Goal: Contribute content: Contribute content

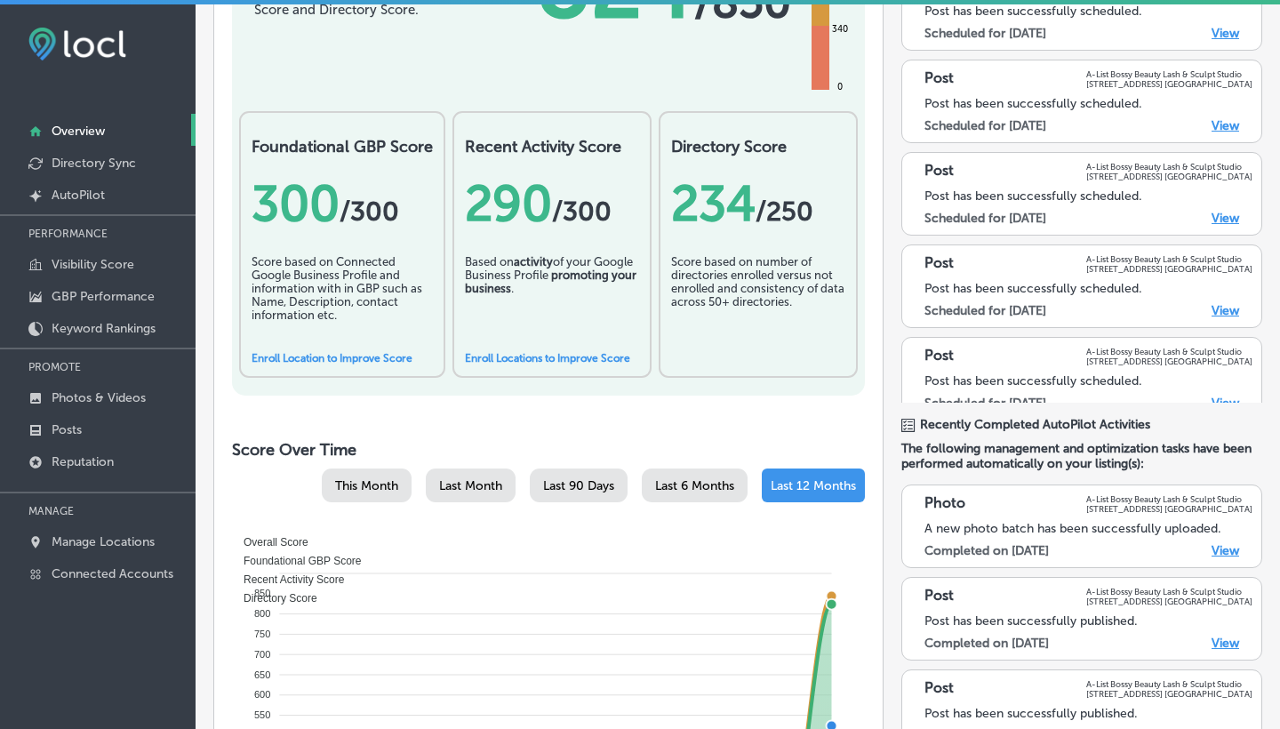
scroll to position [326, 0]
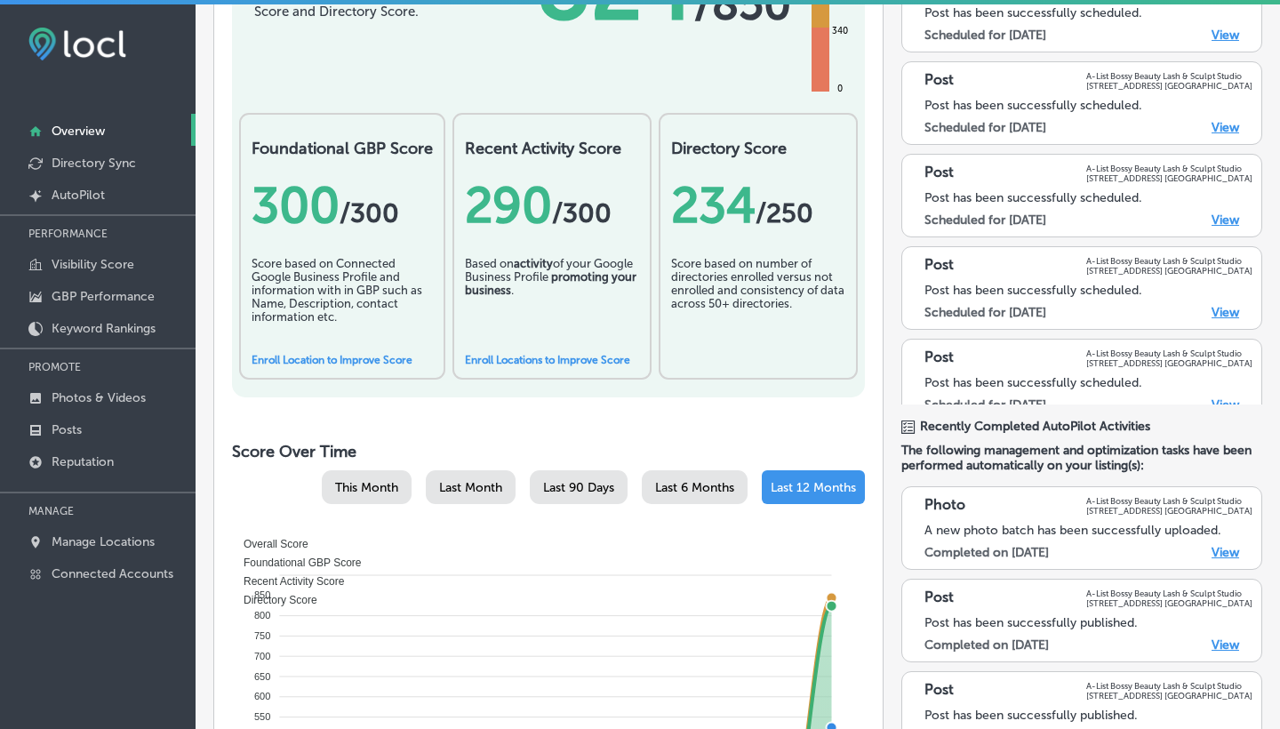
click at [302, 214] on div "300 / 300" at bounding box center [342, 205] width 181 height 59
click at [356, 340] on div "Score based on Connected Google Business Profile and information with in GBP su…" at bounding box center [342, 301] width 181 height 89
click at [348, 274] on div "Score based on Connected Google Business Profile and information with in GBP su…" at bounding box center [342, 301] width 181 height 89
click at [580, 269] on div "Based on activity of your Google Business Profile promoting your business ." at bounding box center [552, 301] width 174 height 89
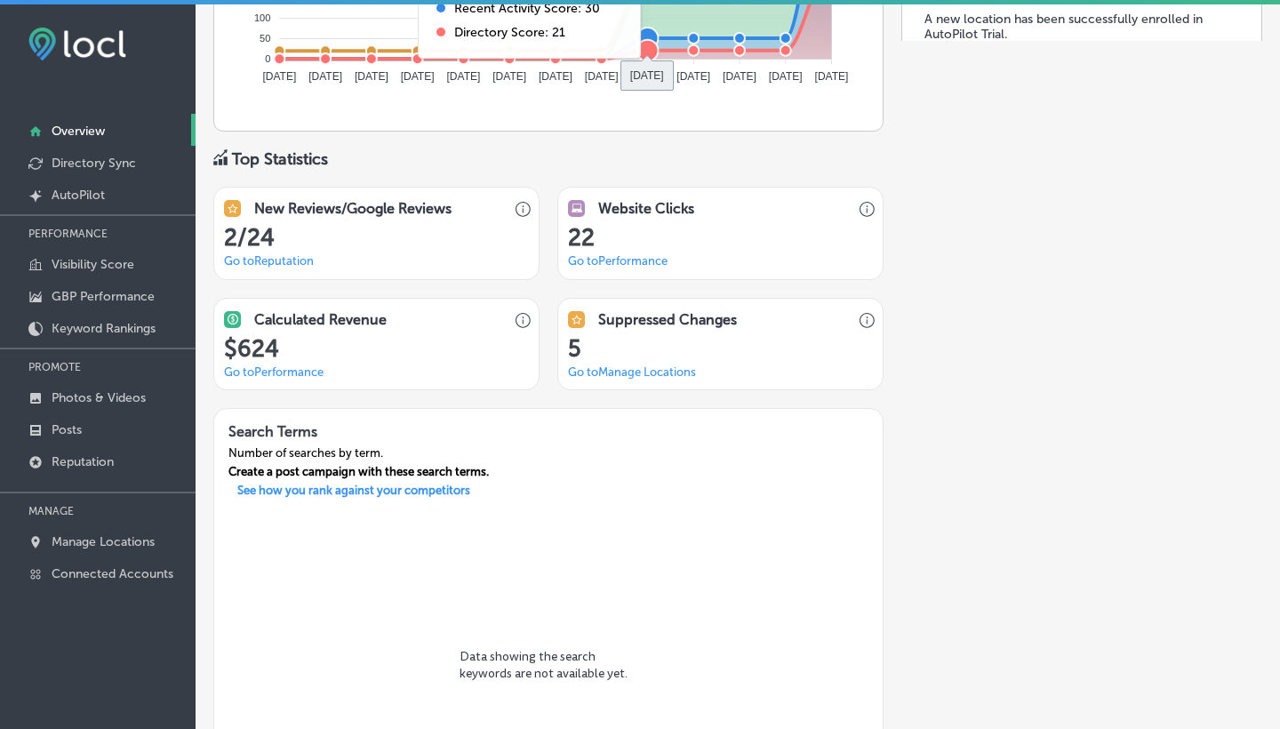
scroll to position [1208, 0]
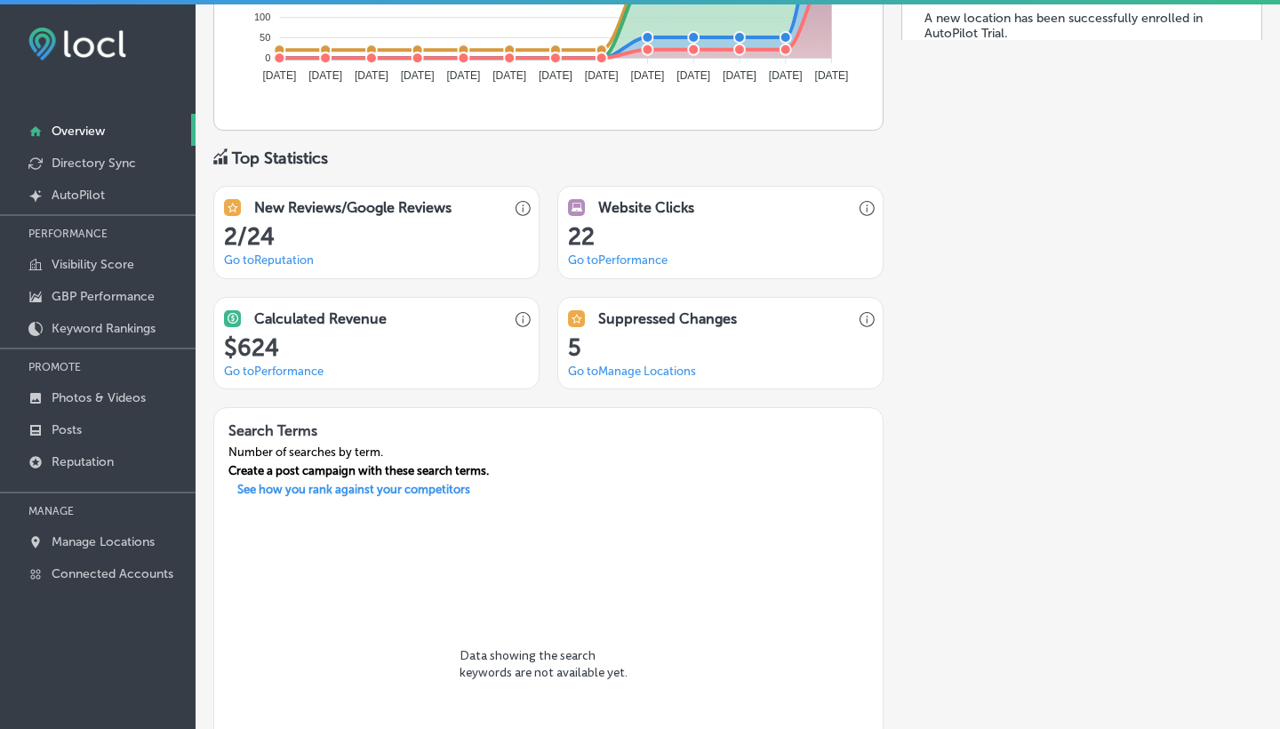
click at [385, 248] on div "2/24 Go to Reputation" at bounding box center [376, 250] width 324 height 54
click at [298, 253] on link "Go to Reputation" at bounding box center [269, 259] width 90 height 13
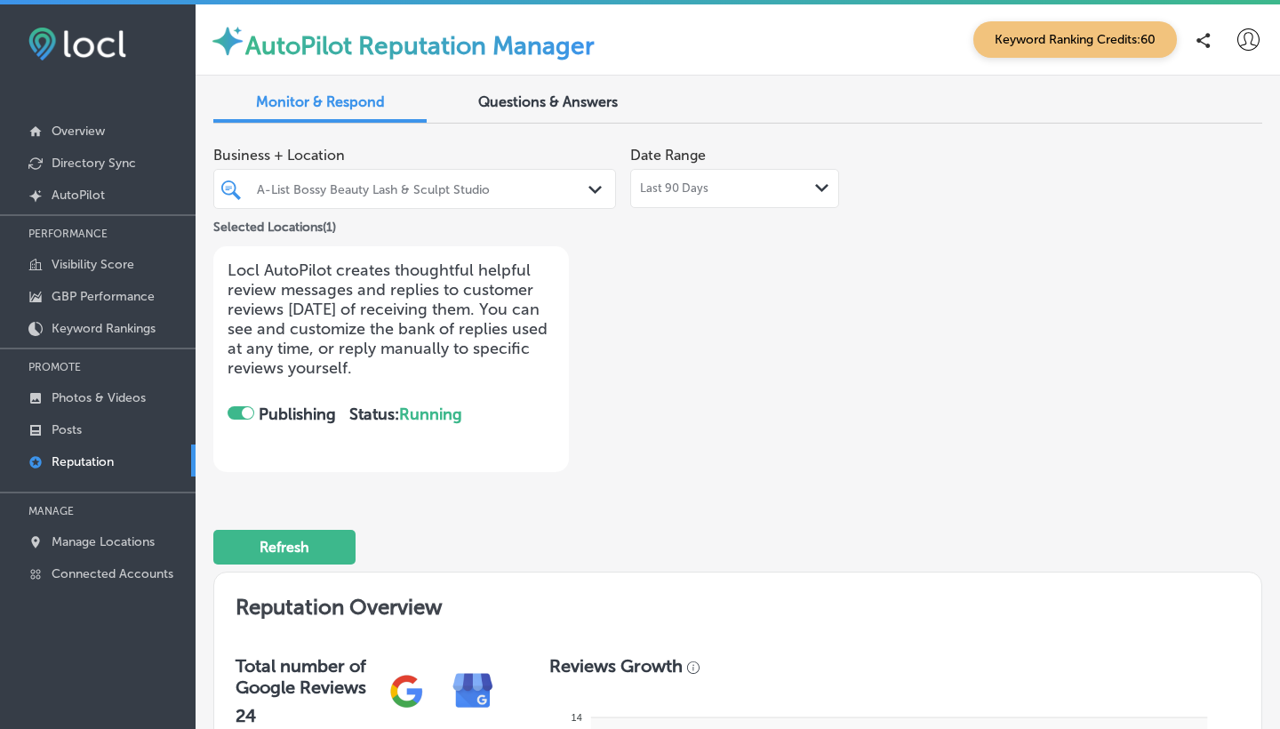
checkbox input "true"
click at [295, 541] on button "Refresh" at bounding box center [284, 547] width 142 height 35
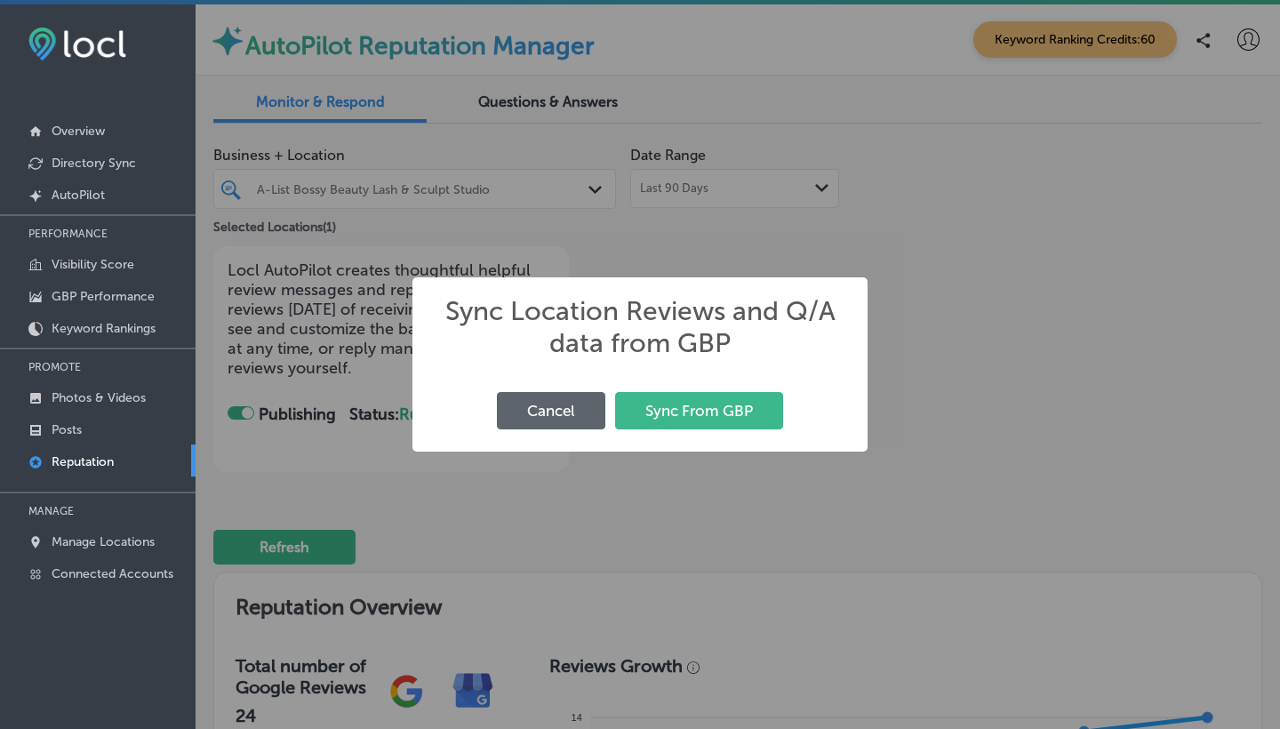
click at [958, 376] on div "Sync Location Reviews and Q/A data from GBP × Cancel Sync From GBP" at bounding box center [640, 364] width 1280 height 729
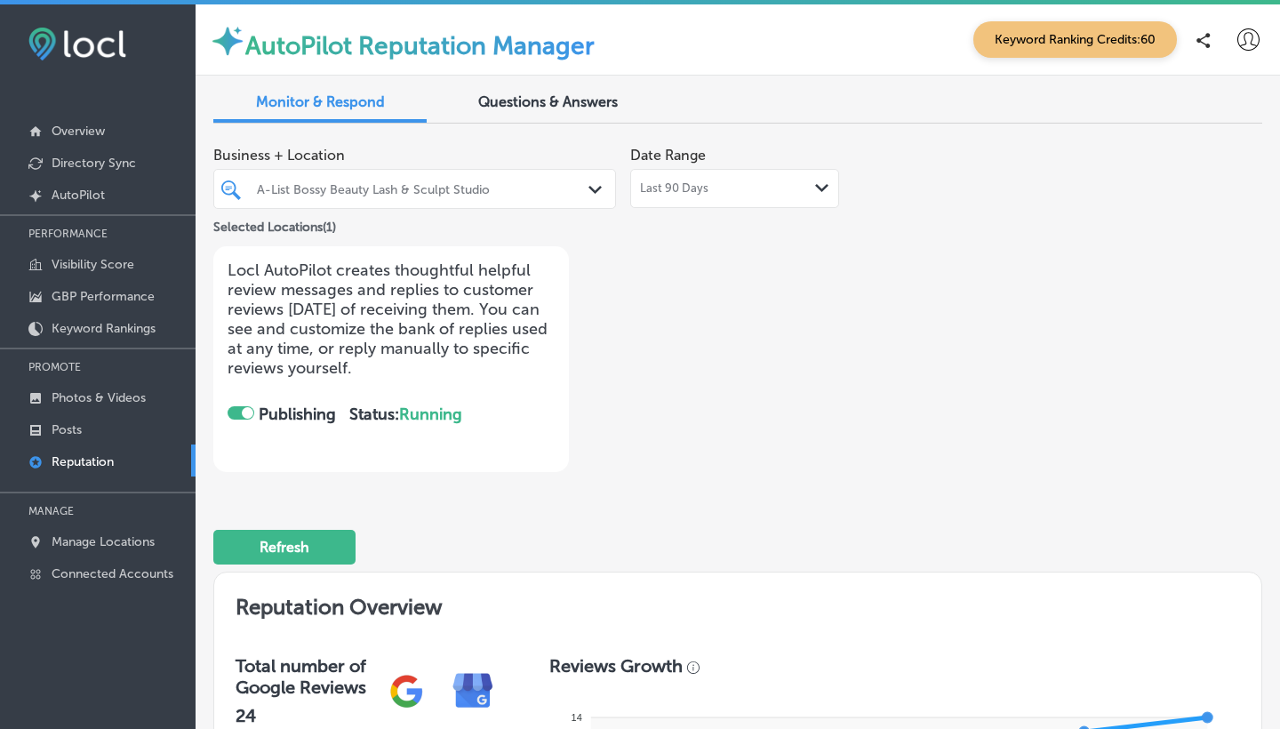
click at [539, 104] on span "Questions & Answers" at bounding box center [548, 101] width 140 height 17
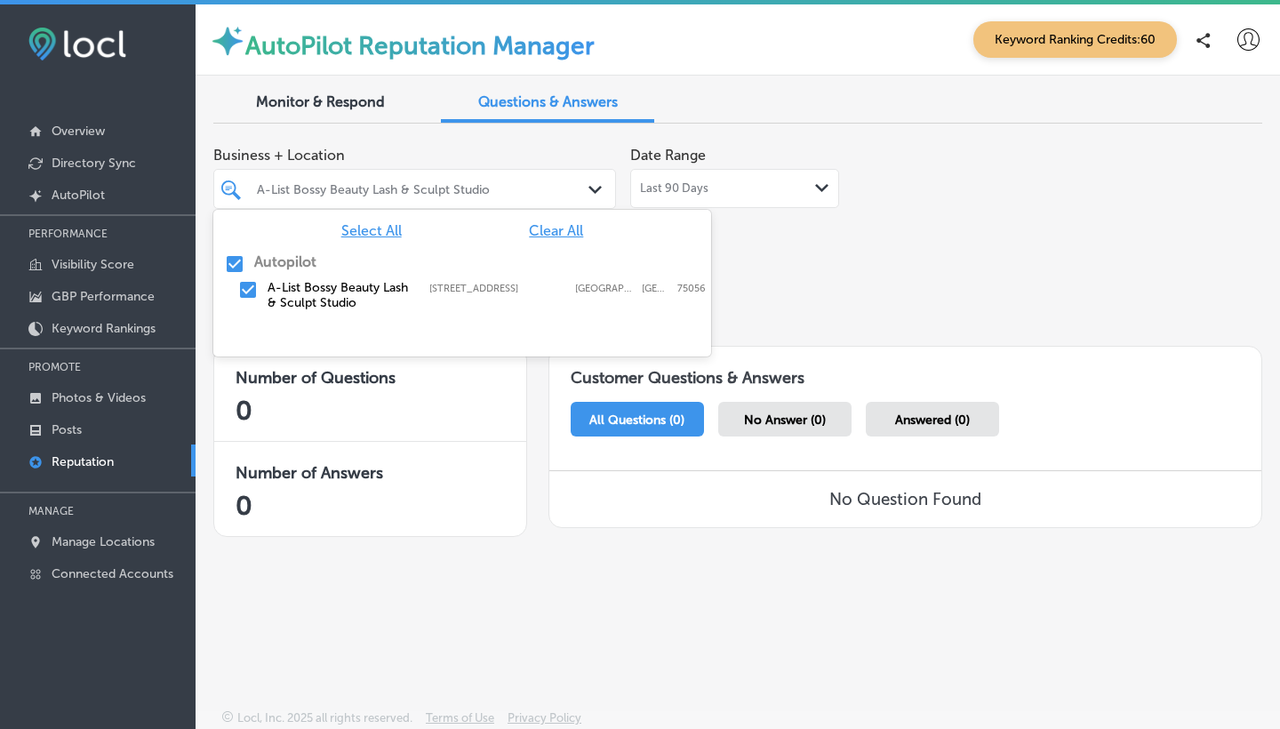
click at [595, 187] on icon "Path Created with Sketch." at bounding box center [594, 190] width 13 height 8
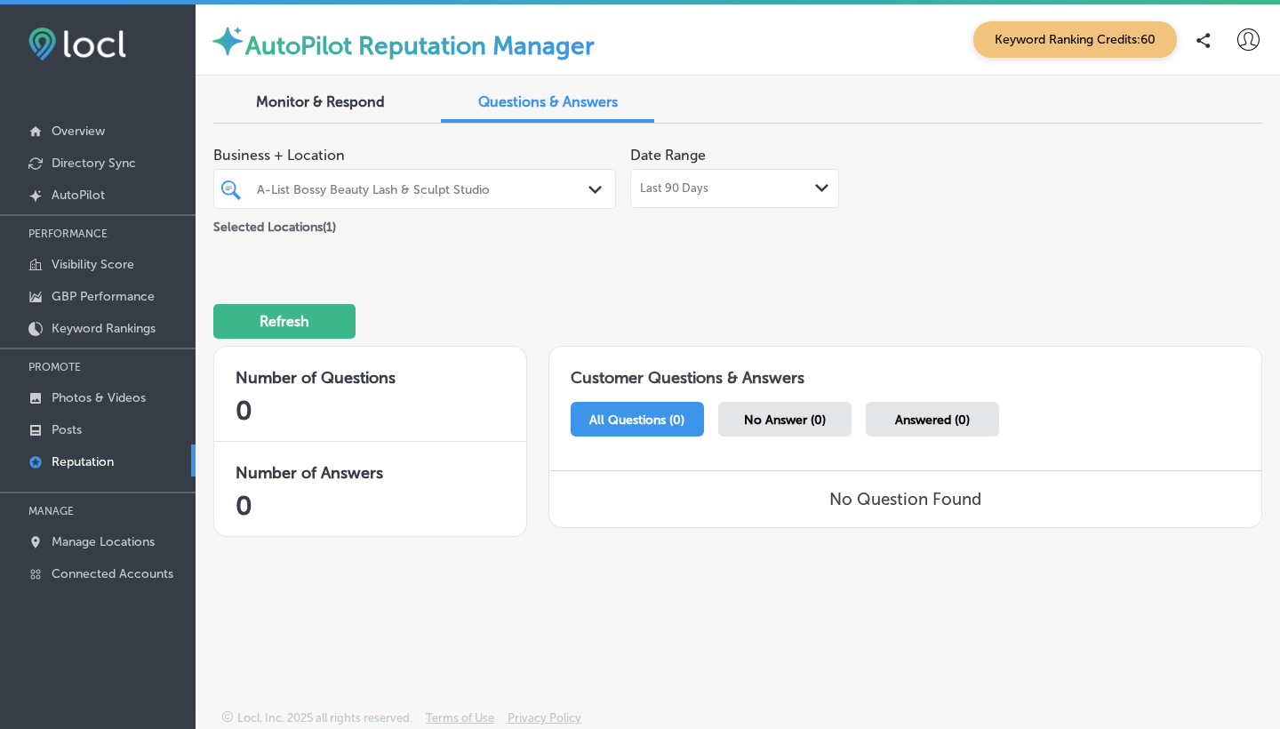
click at [1035, 36] on span "Keyword Ranking Credits: 60" at bounding box center [1075, 39] width 204 height 36
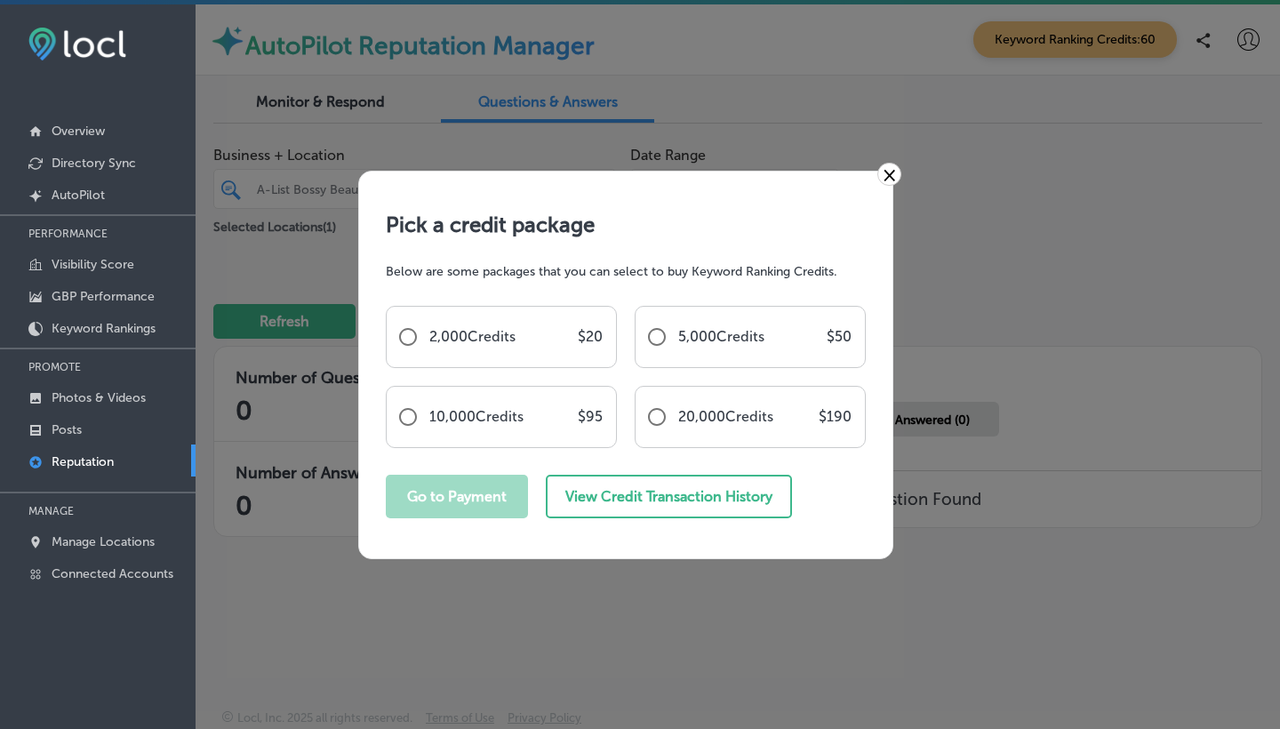
click at [894, 167] on link "×" at bounding box center [889, 174] width 24 height 23
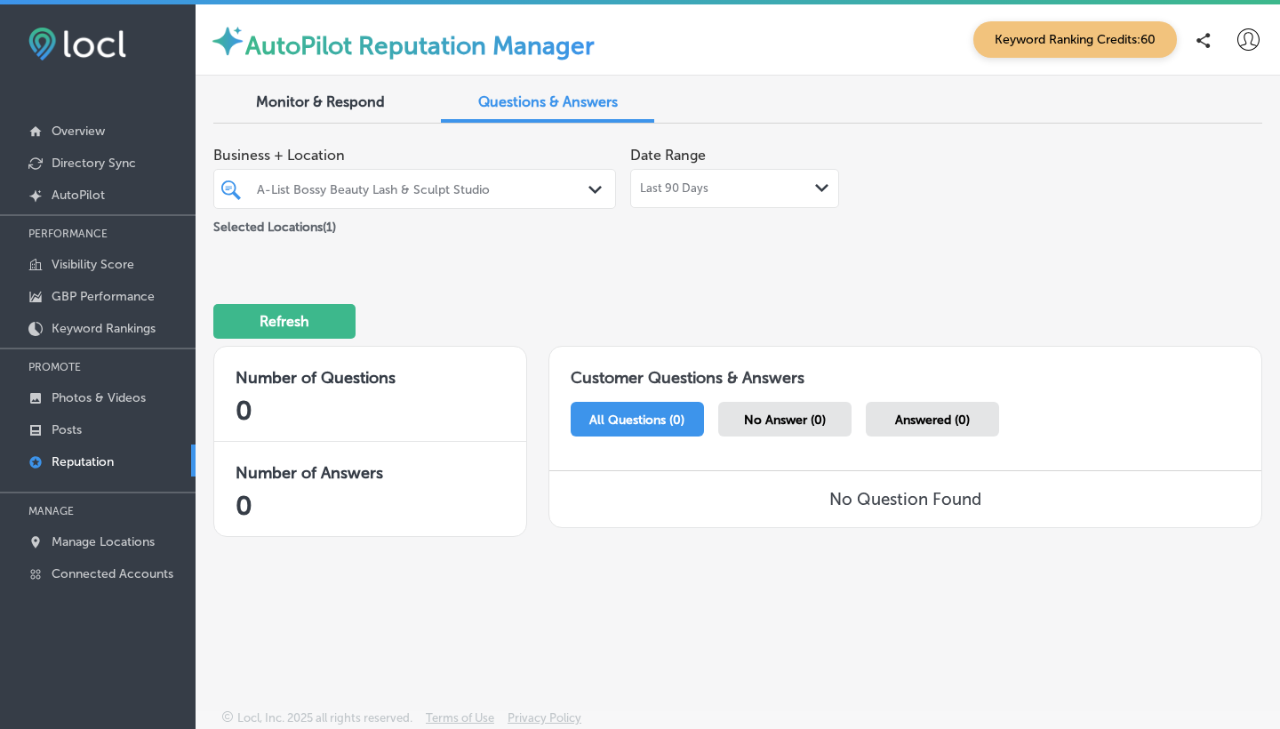
click at [1198, 36] on icon at bounding box center [1203, 40] width 14 height 15
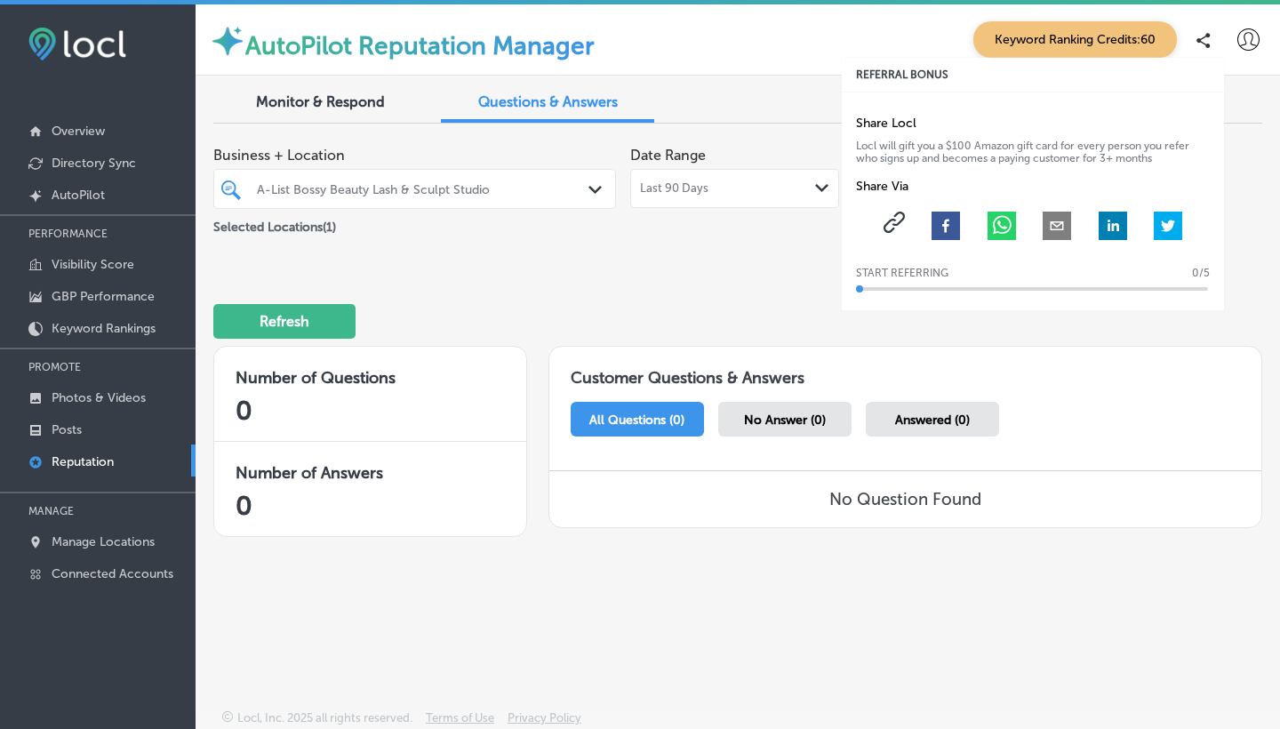
click at [951, 221] on rect "facebook" at bounding box center [946, 226] width 28 height 28
click at [61, 260] on p "Visibility Score" at bounding box center [93, 264] width 83 height 15
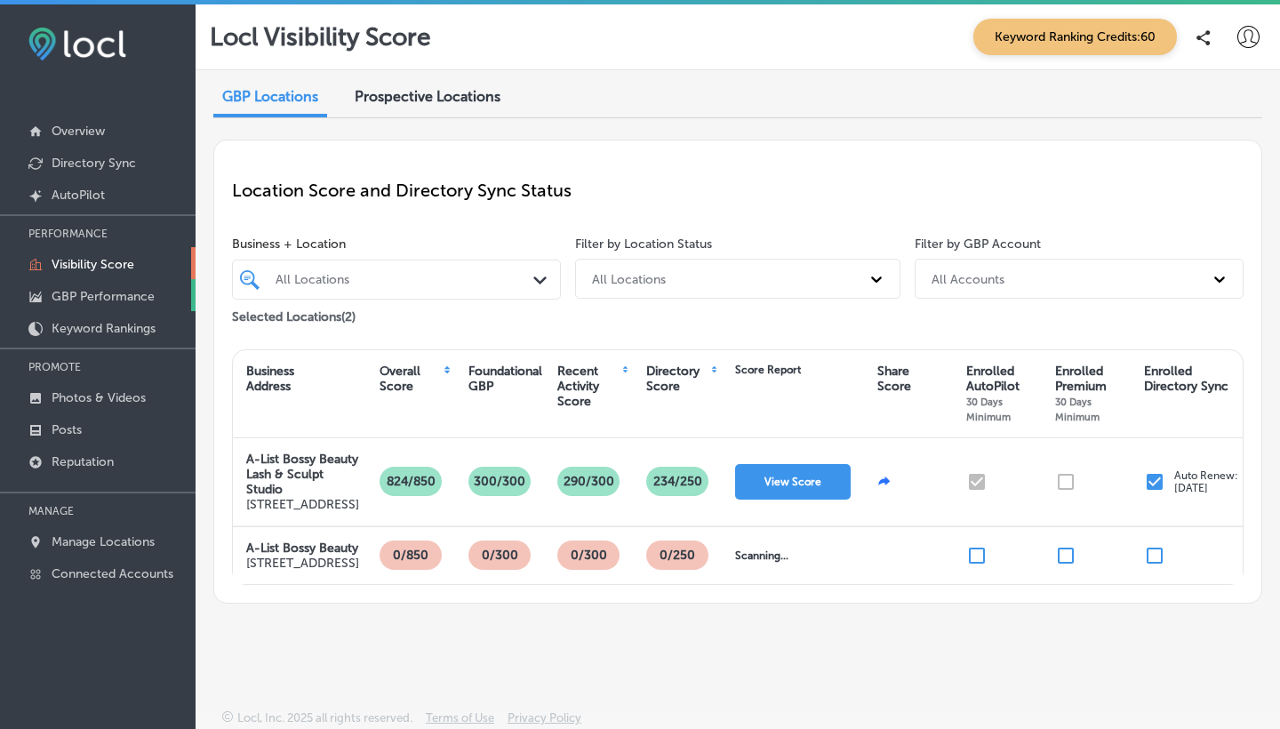
click at [76, 294] on p "GBP Performance" at bounding box center [103, 296] width 103 height 15
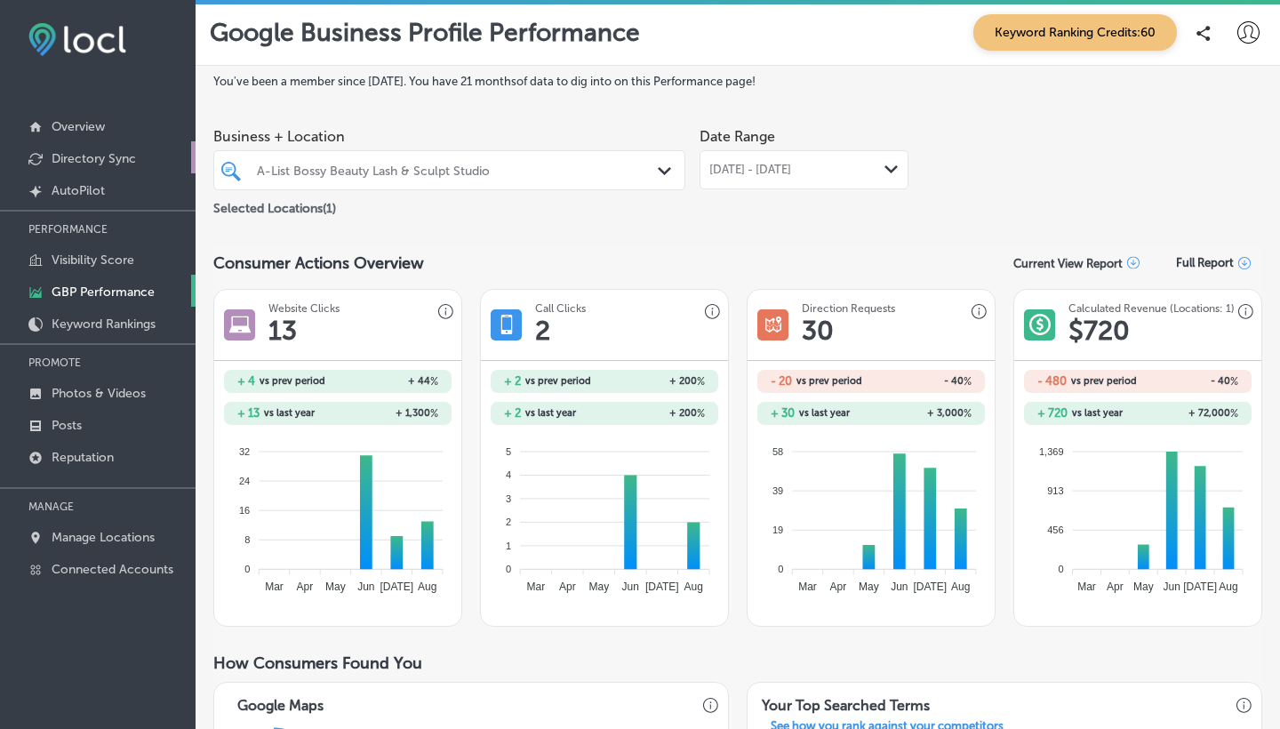
click at [100, 156] on p "Directory Sync" at bounding box center [94, 158] width 84 height 15
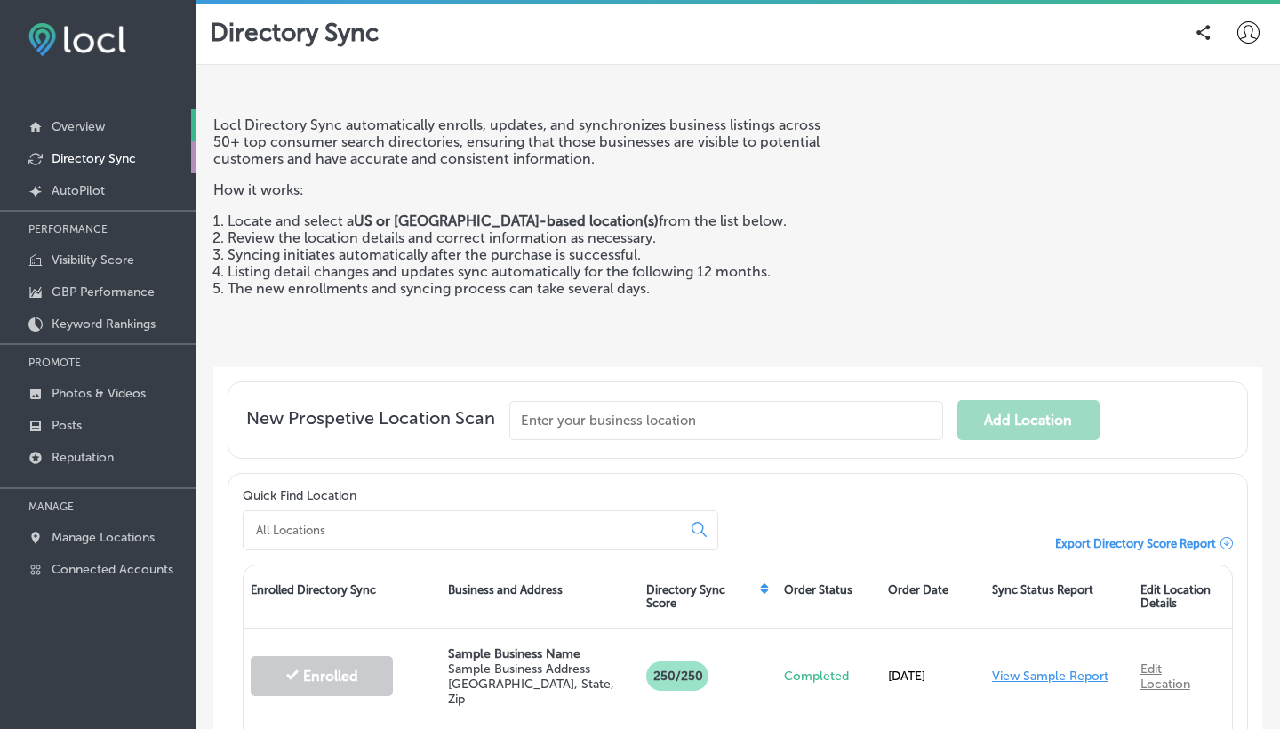
click at [74, 125] on p "Overview" at bounding box center [78, 126] width 53 height 15
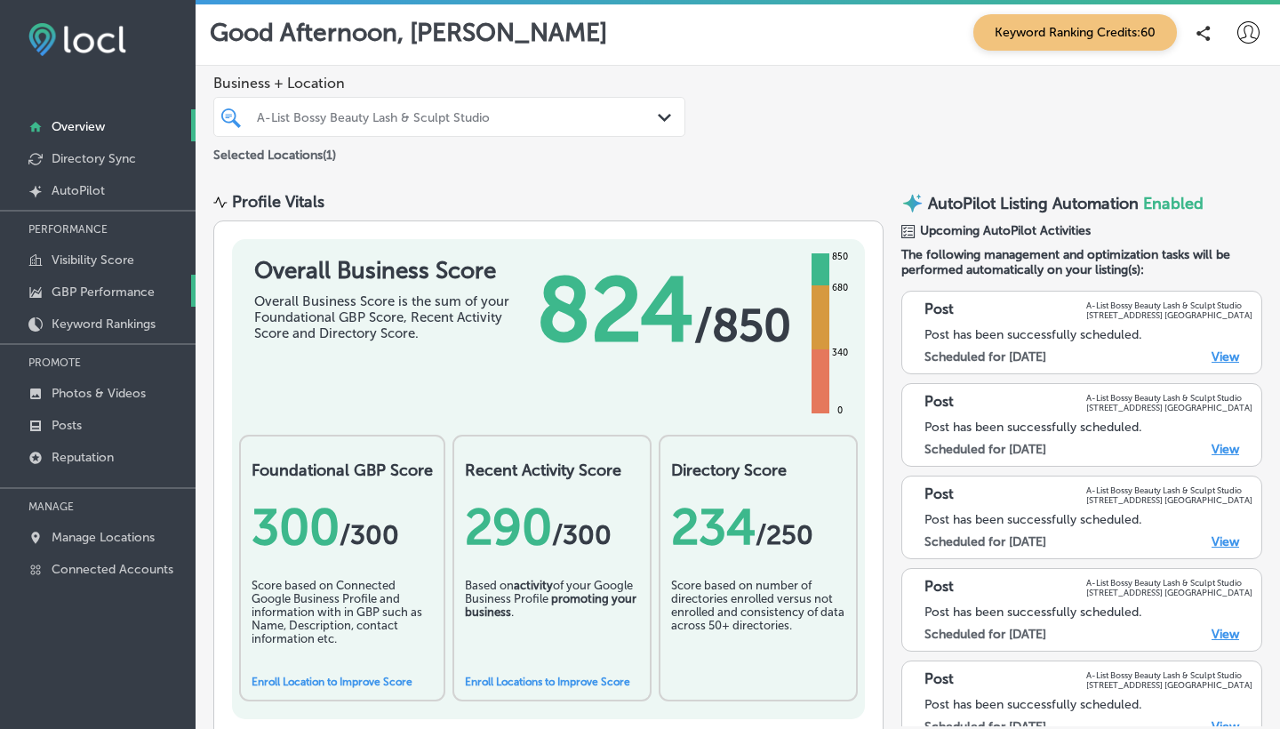
click at [94, 290] on p "GBP Performance" at bounding box center [103, 291] width 103 height 15
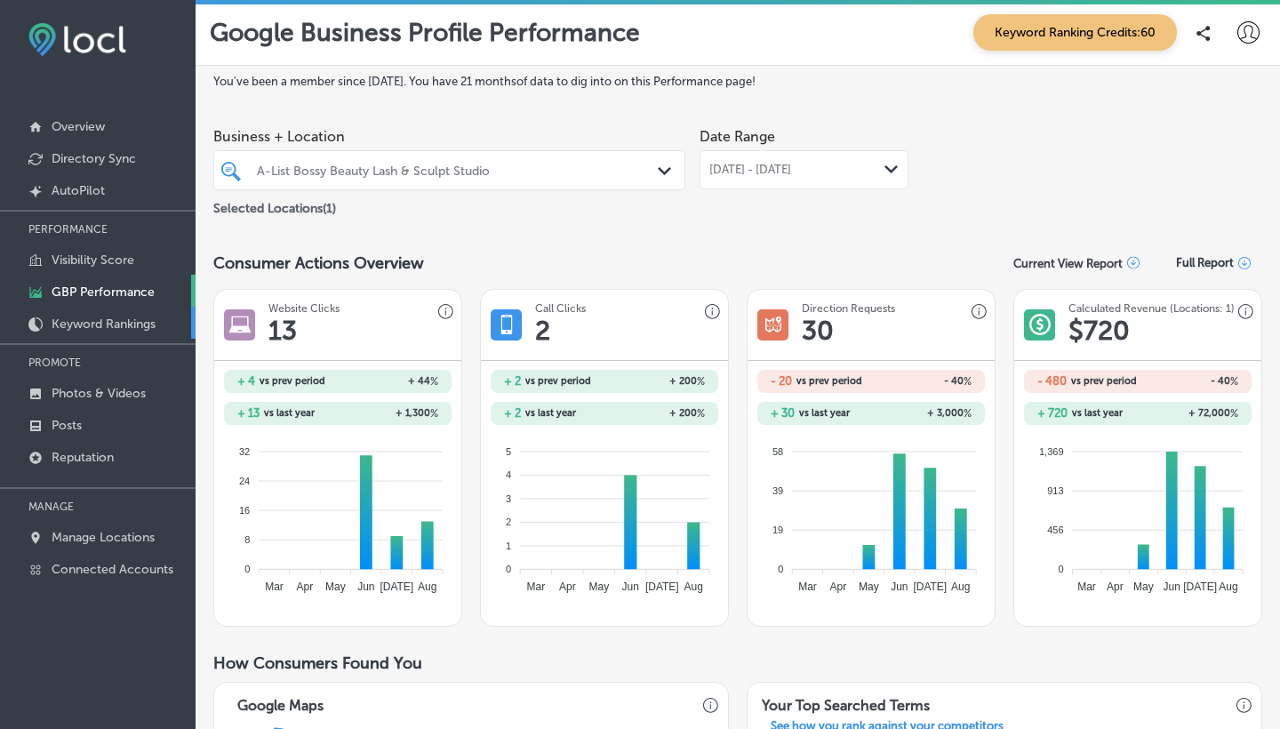
click at [130, 324] on p "Keyword Rankings" at bounding box center [104, 323] width 104 height 15
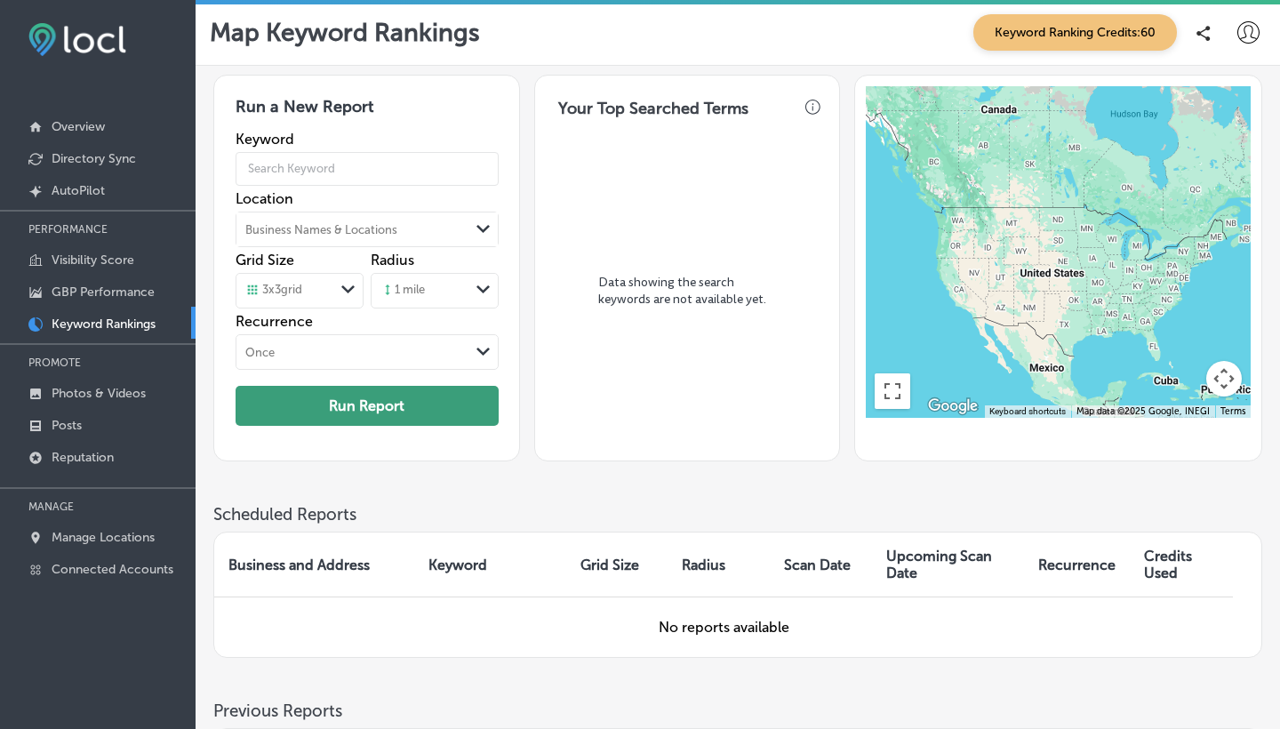
click at [340, 394] on button "Run Report" at bounding box center [367, 406] width 263 height 40
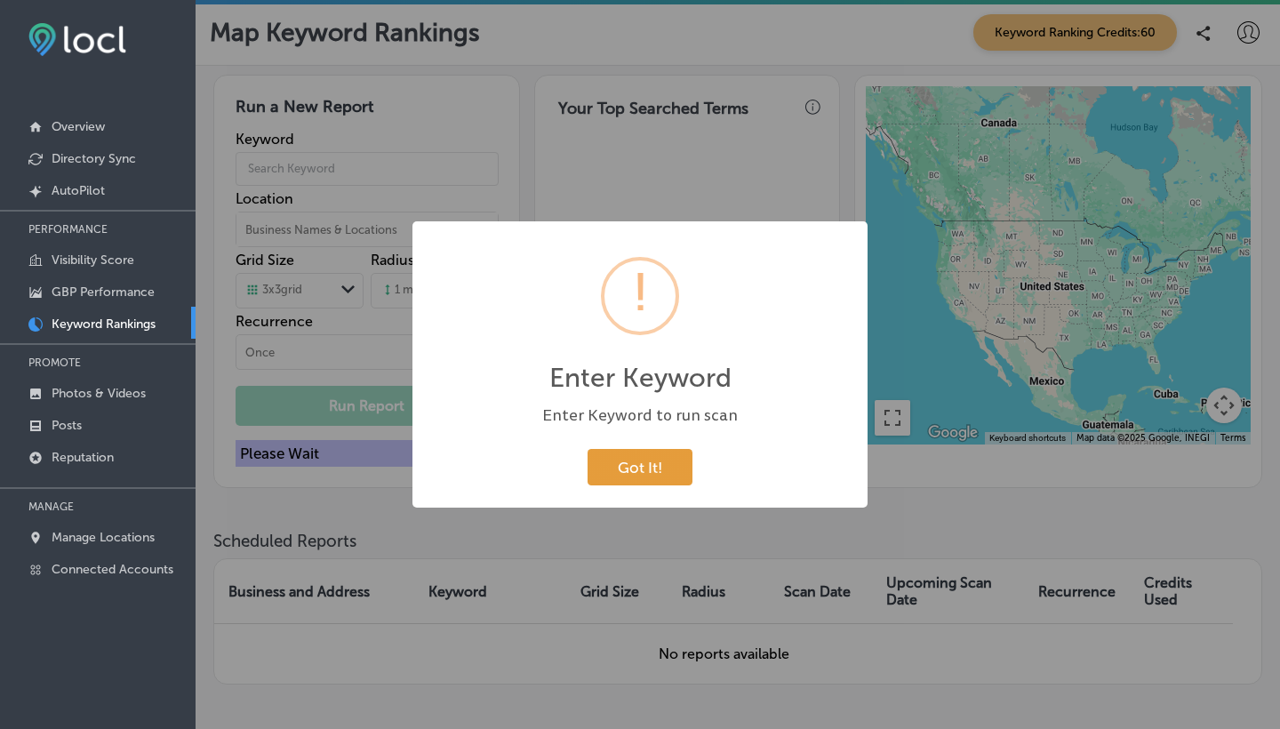
click at [638, 471] on button "Got It!" at bounding box center [640, 467] width 105 height 36
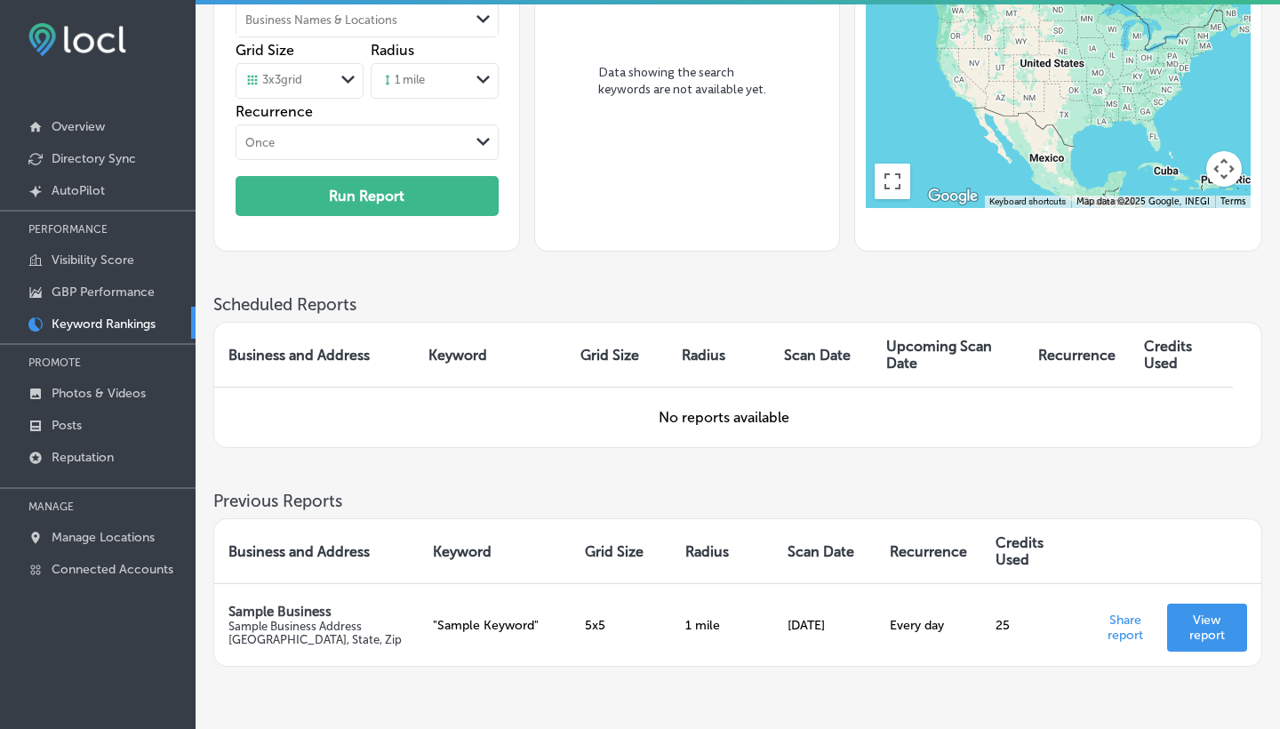
scroll to position [244, 0]
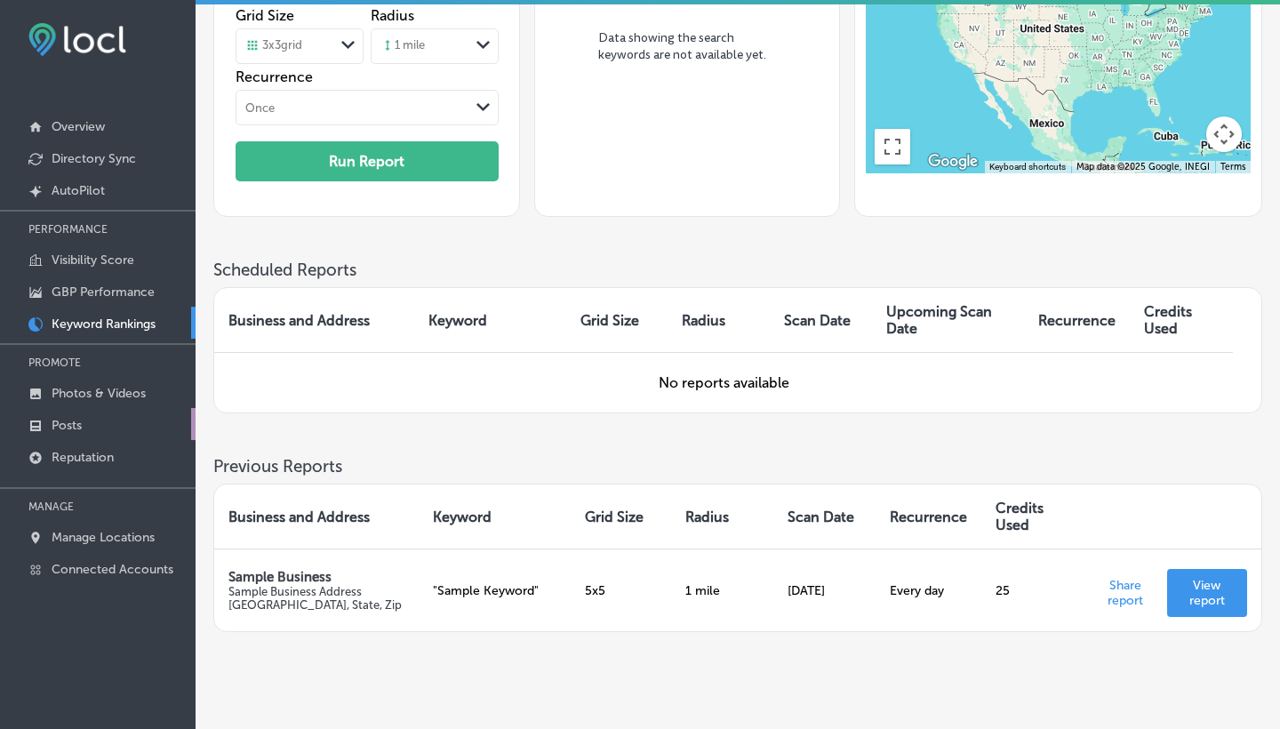
click at [113, 429] on link "Posts" at bounding box center [98, 424] width 196 height 32
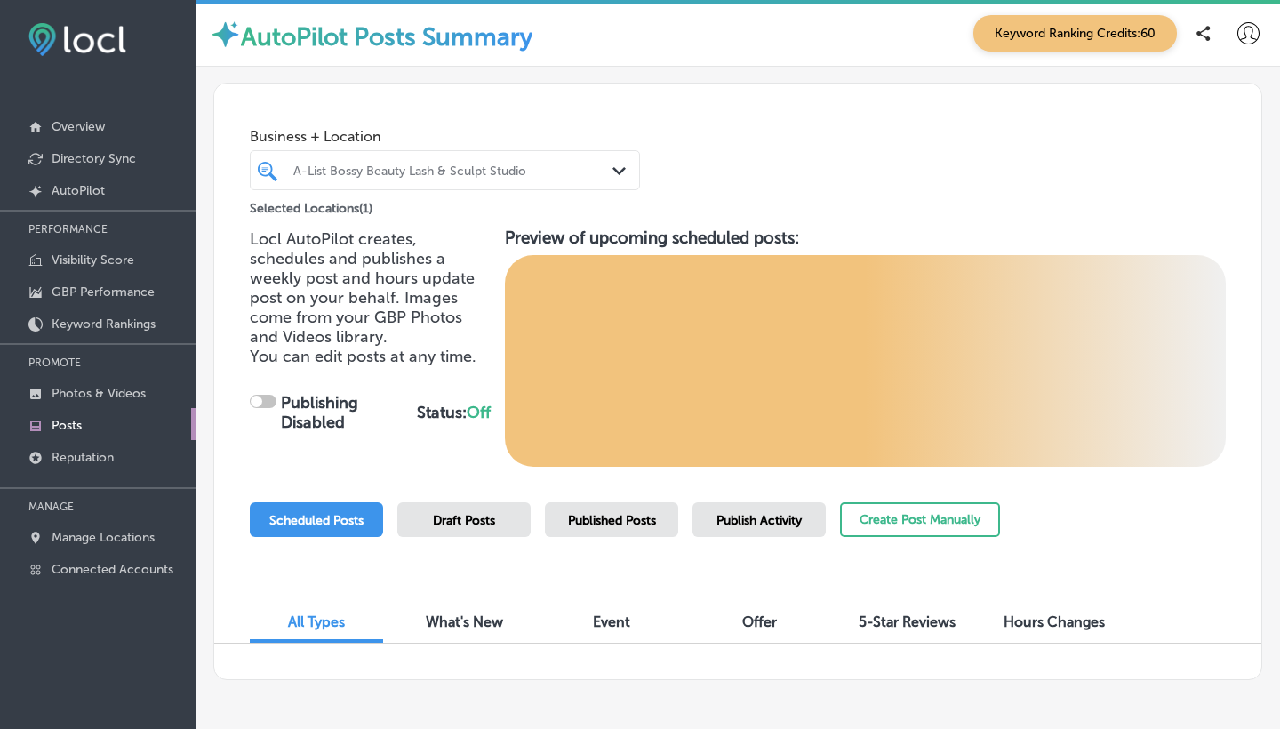
checkbox input "true"
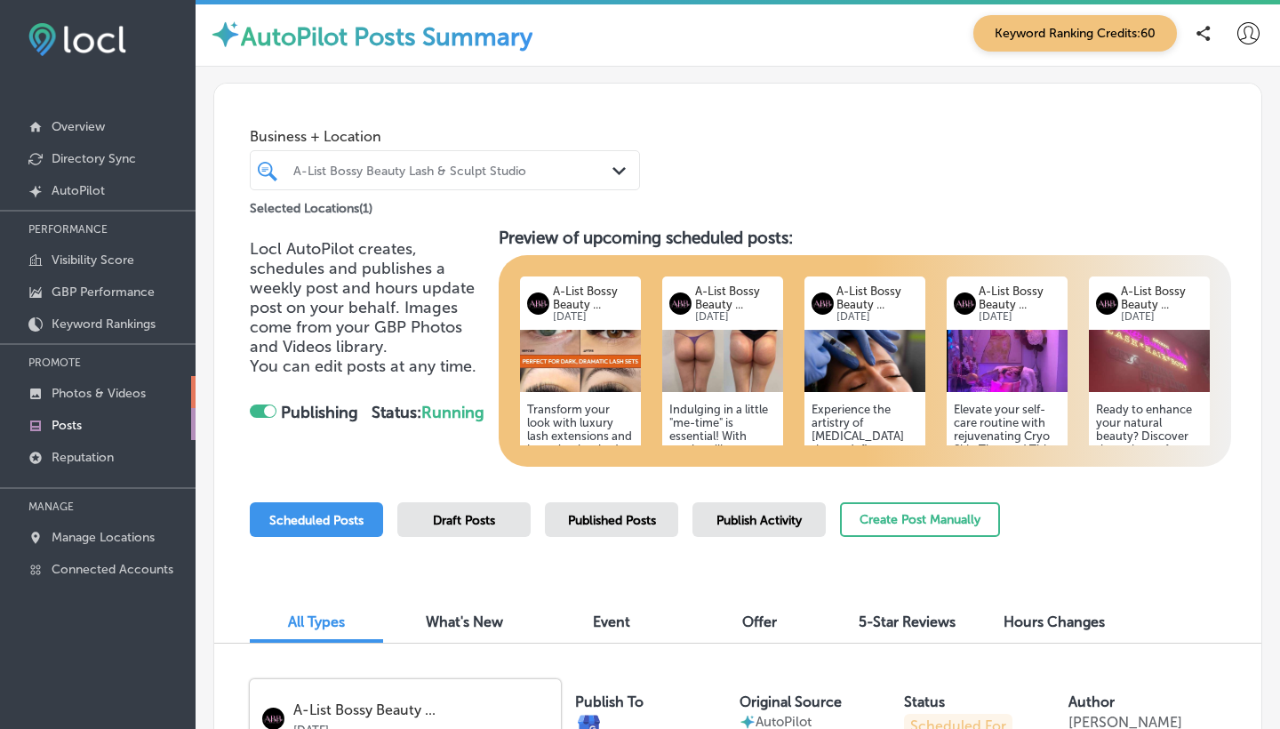
click at [100, 391] on p "Photos & Videos" at bounding box center [99, 393] width 94 height 15
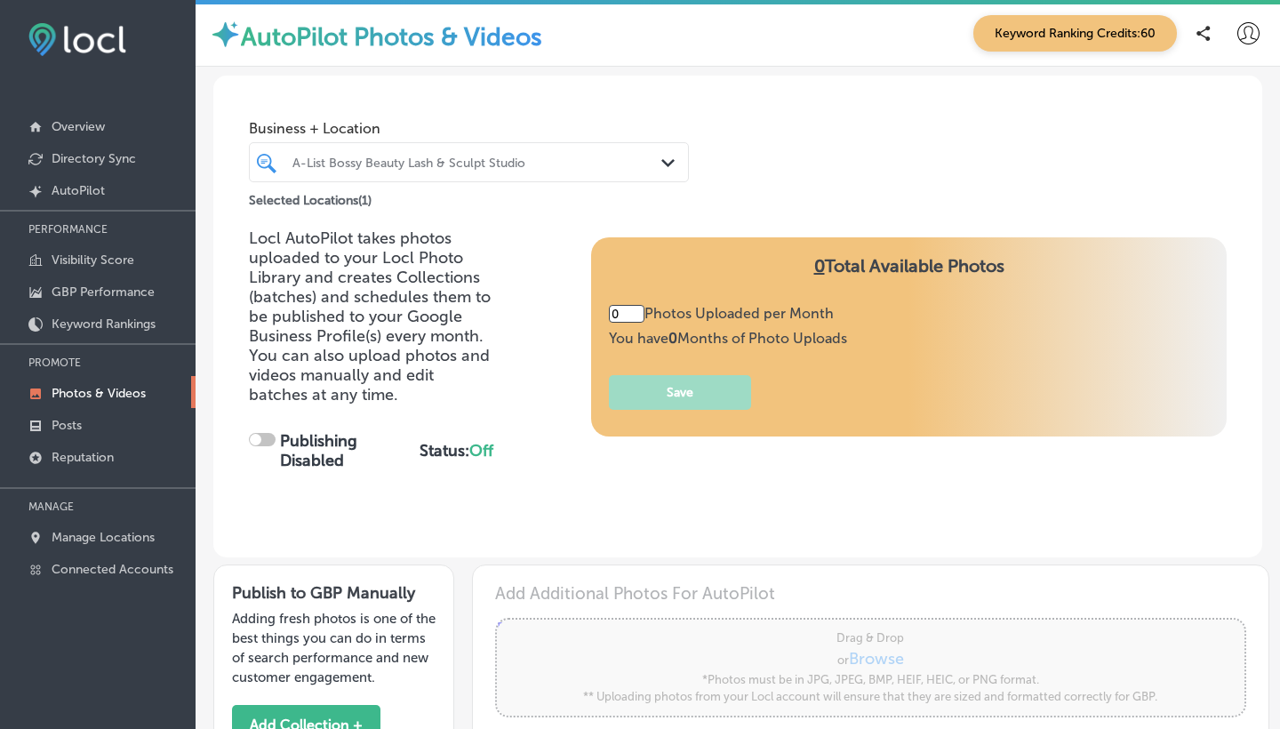
type input "0"
checkbox input "true"
type input "5"
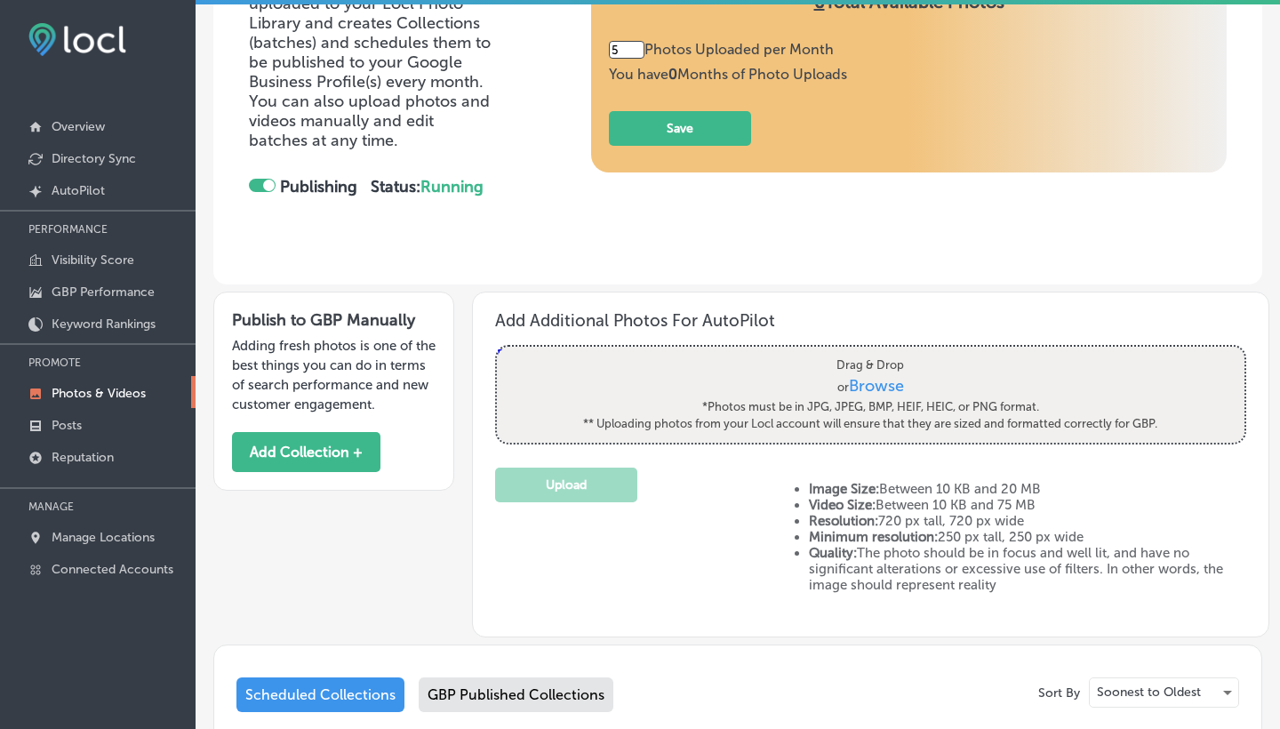
scroll to position [244, 0]
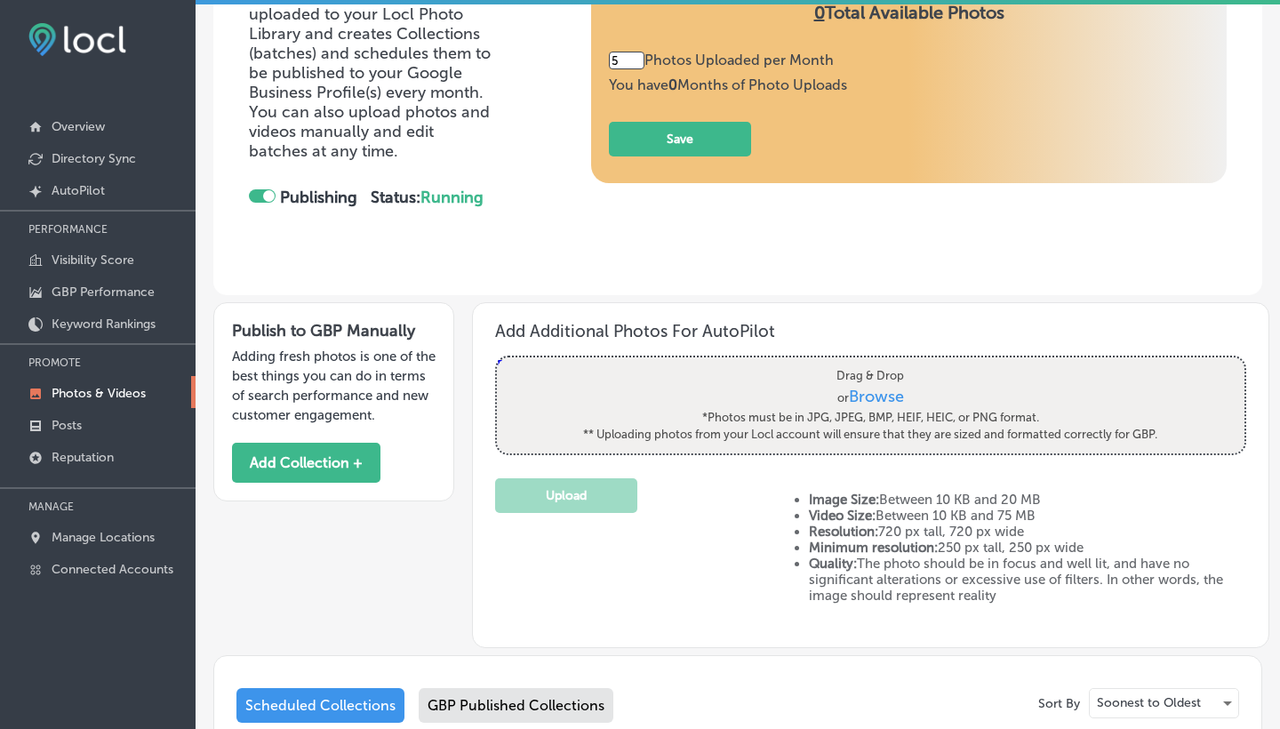
click at [892, 390] on span "Browse" at bounding box center [876, 397] width 55 height 20
click at [892, 363] on input "Drag & Drop or Browse *Photos must be in JPG, JPEG, BMP, HEIF, HEIC, or PNG for…" at bounding box center [871, 359] width 748 height 5
type input "C:\fakepath\Image 94.jpeg"
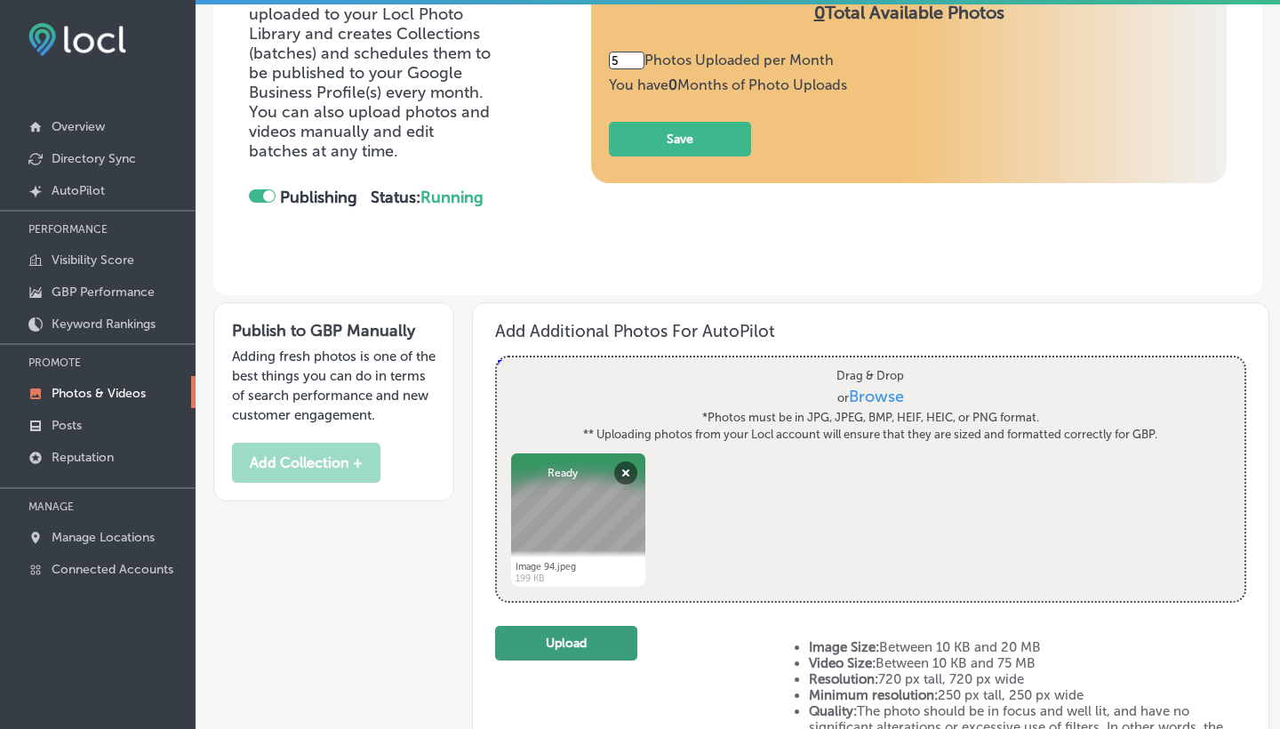
click at [590, 639] on button "Upload" at bounding box center [566, 643] width 142 height 35
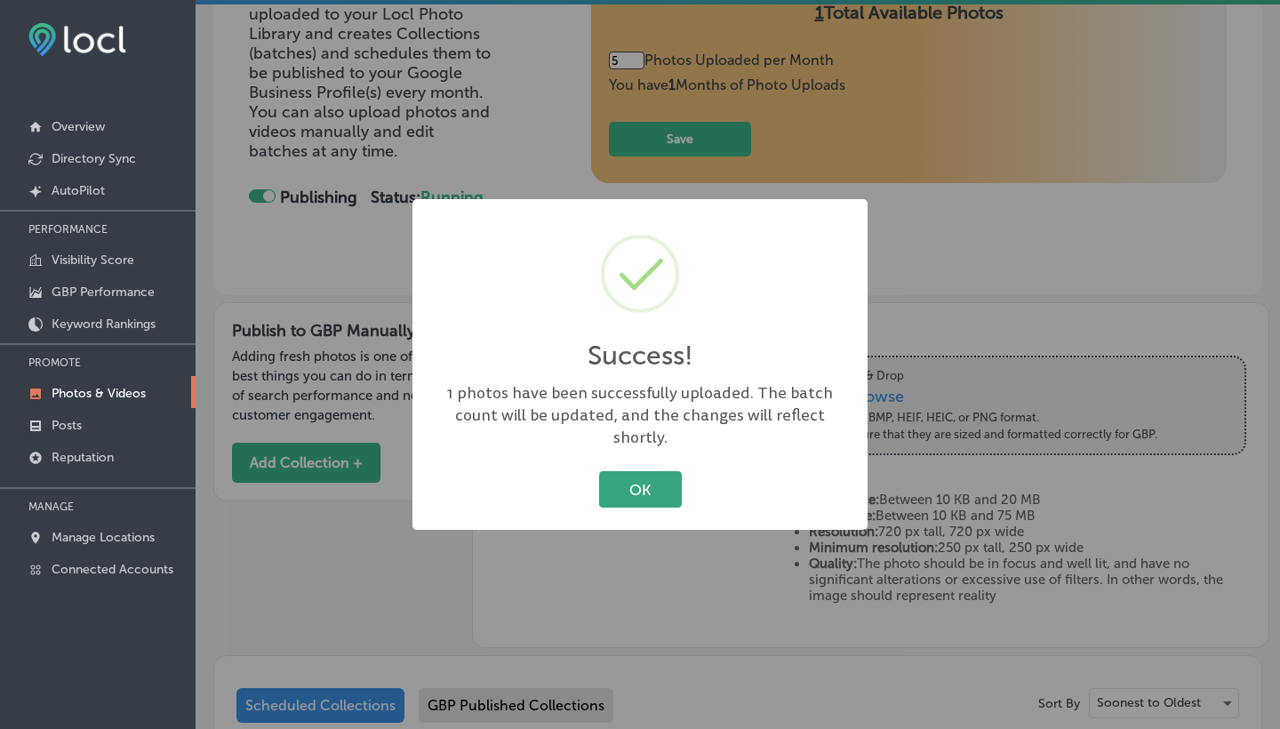
click at [626, 489] on button "OK" at bounding box center [640, 489] width 83 height 36
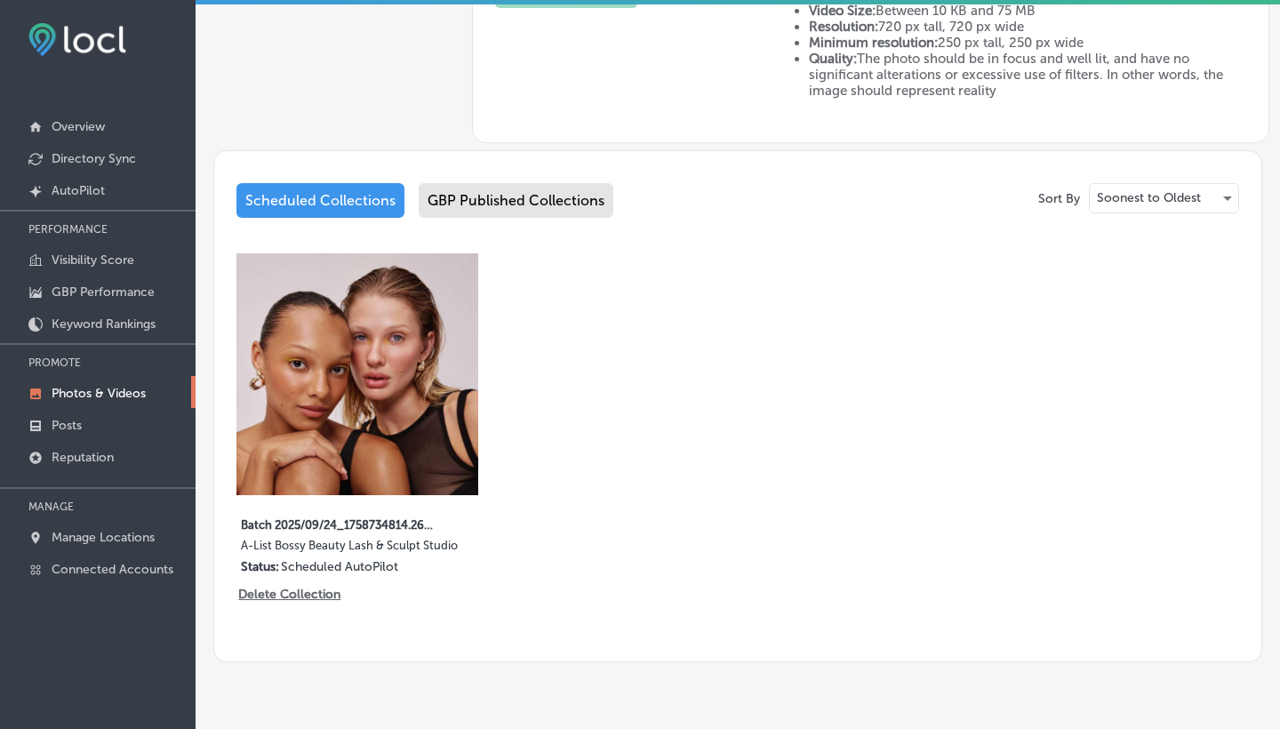
scroll to position [764, 0]
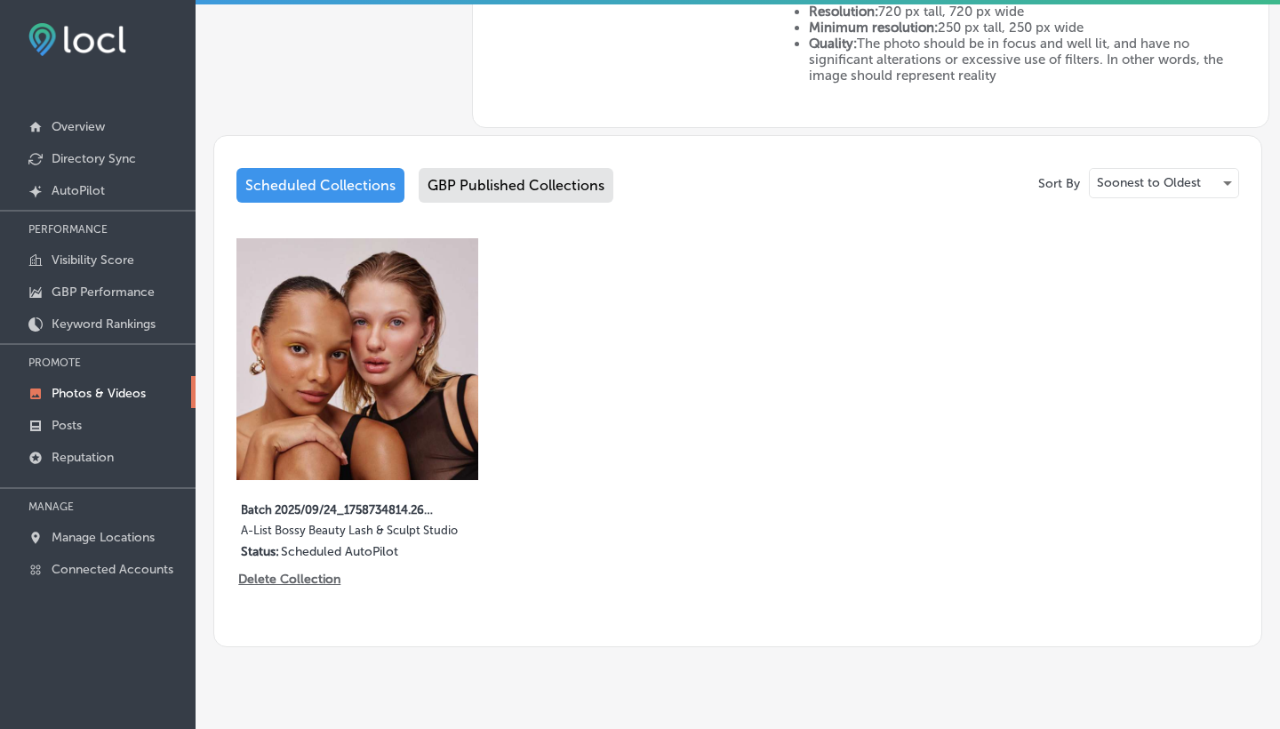
click at [572, 188] on div "GBP Published Collections" at bounding box center [516, 185] width 195 height 35
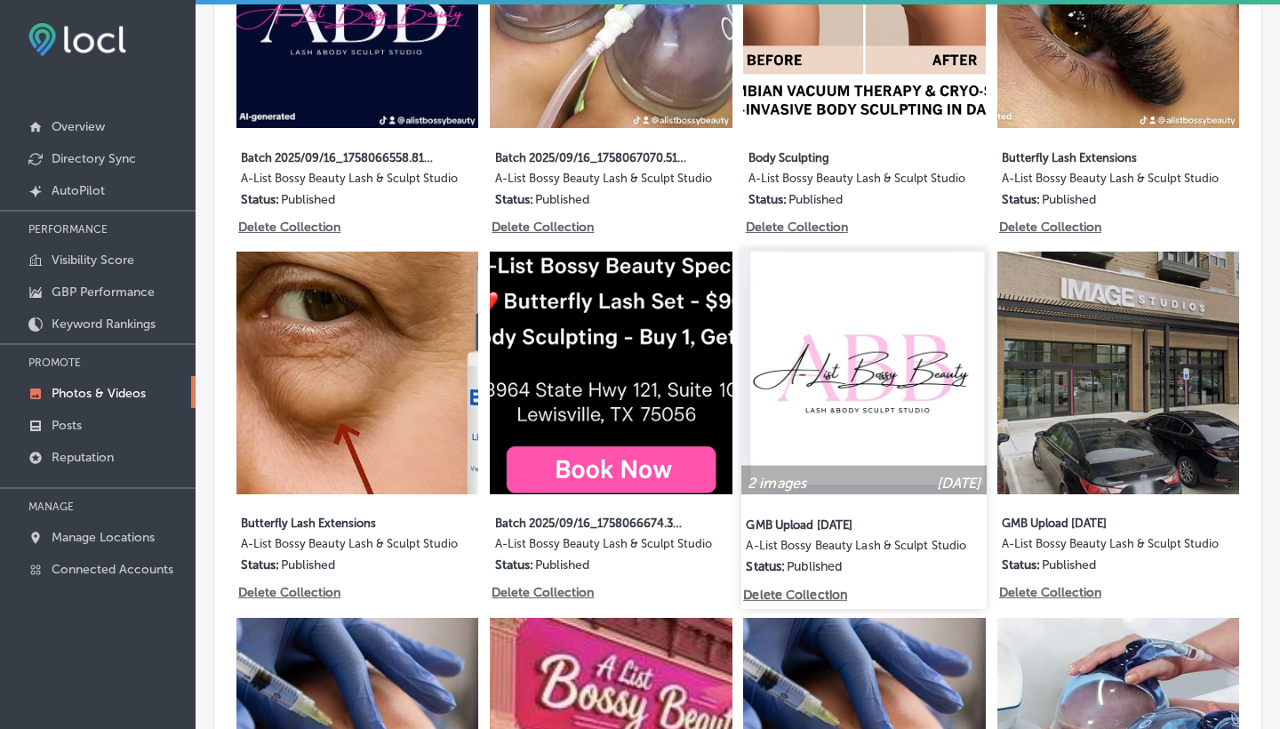
scroll to position [1117, 0]
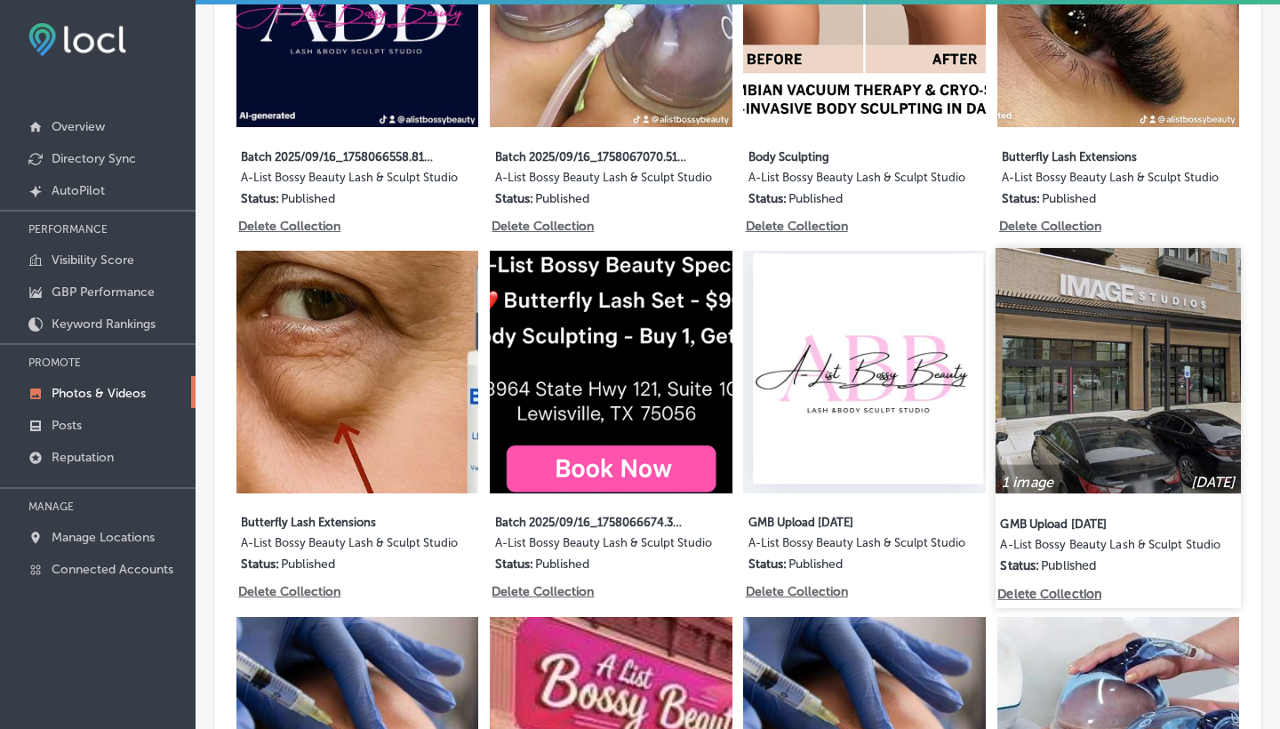
click at [1087, 401] on img at bounding box center [1118, 370] width 245 height 245
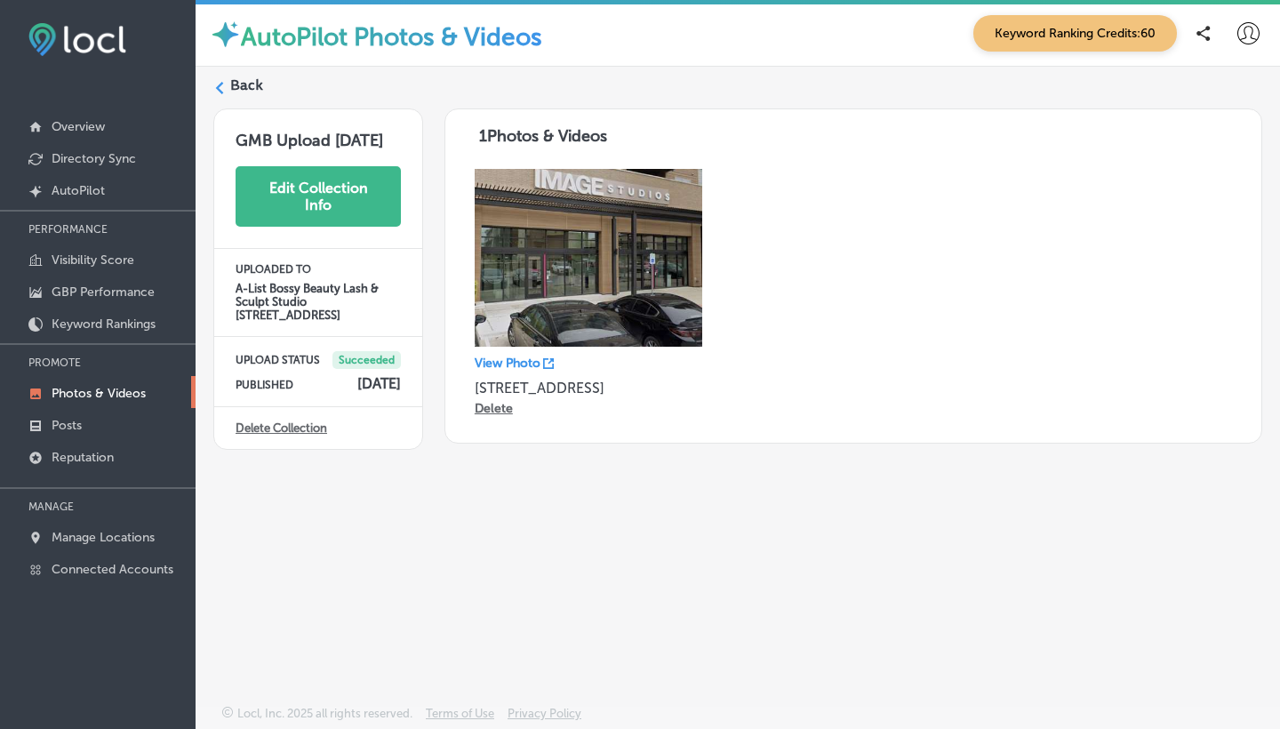
click at [353, 210] on button "Edit Collection Info" at bounding box center [318, 196] width 165 height 60
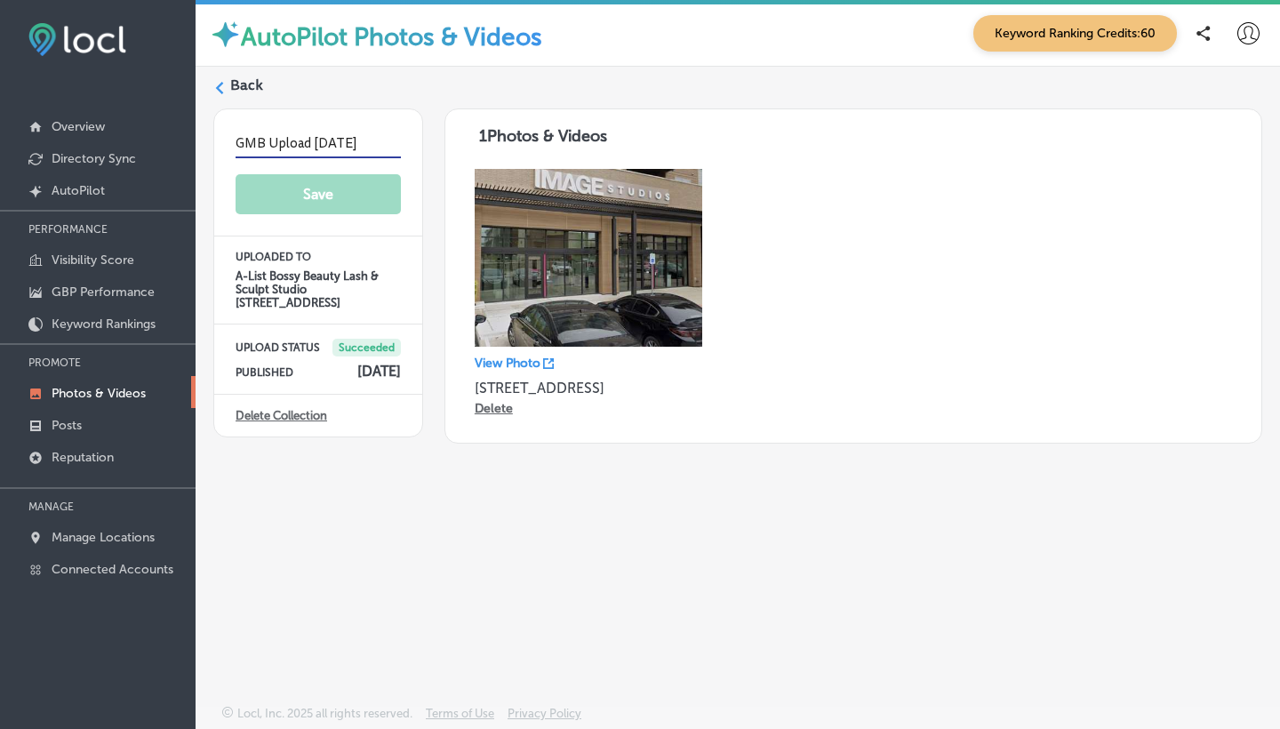
click at [319, 150] on input "GMB Upload 09/09/25" at bounding box center [318, 145] width 165 height 28
click at [387, 140] on input "GMB Upload 09/09/25" at bounding box center [318, 145] width 165 height 28
click at [234, 84] on label "Back" at bounding box center [246, 86] width 33 height 20
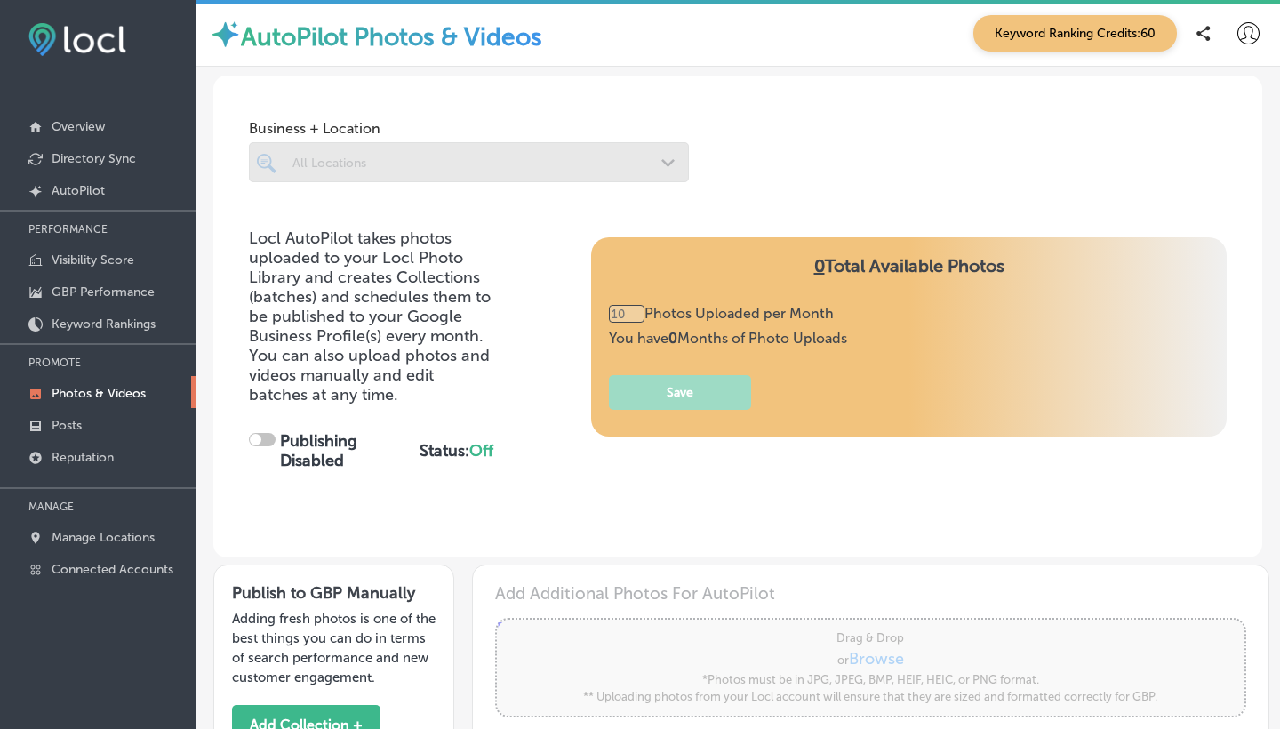
checkbox input "true"
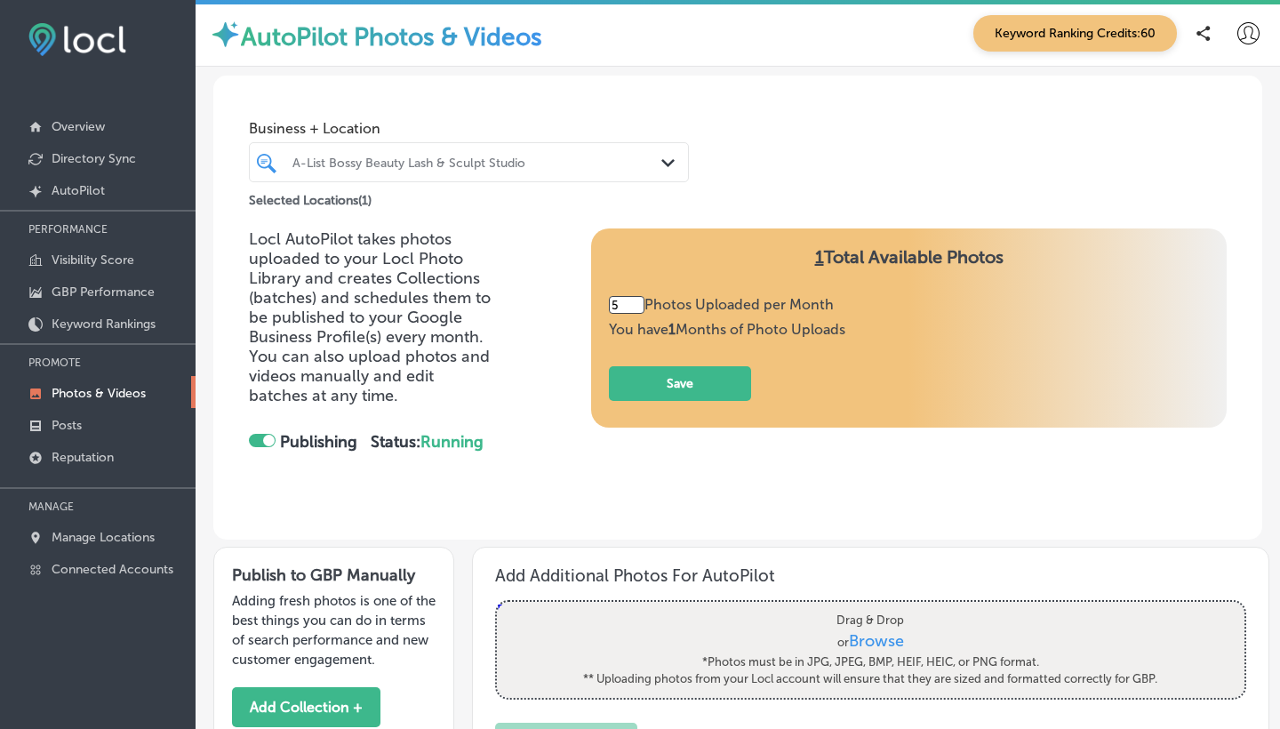
type input "5"
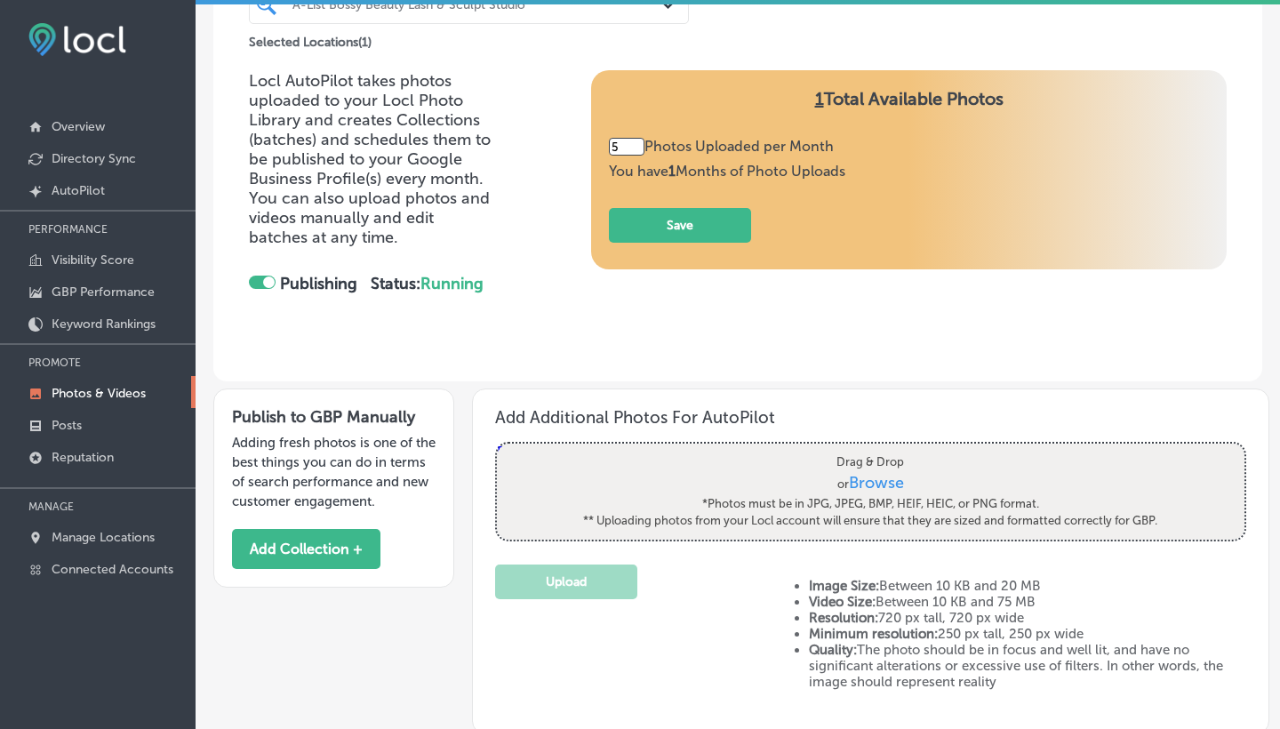
scroll to position [165, 0]
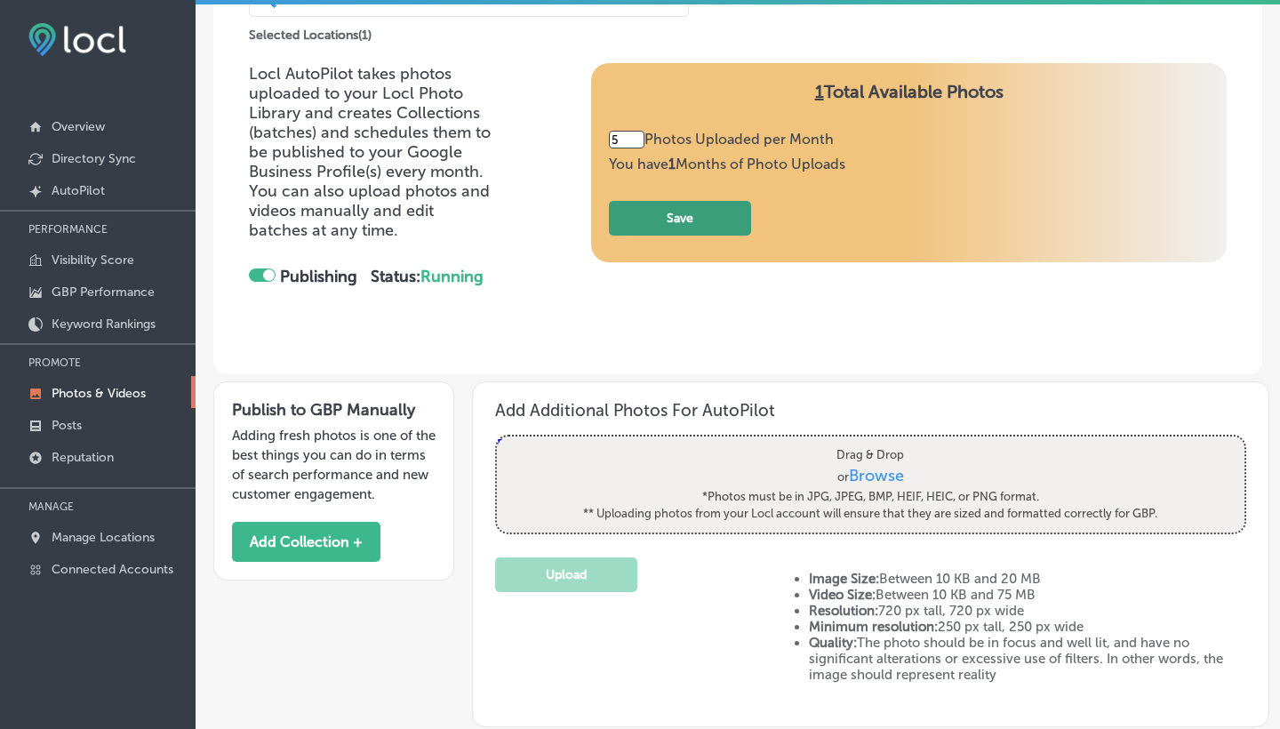
click at [708, 217] on button "Save" at bounding box center [680, 218] width 142 height 35
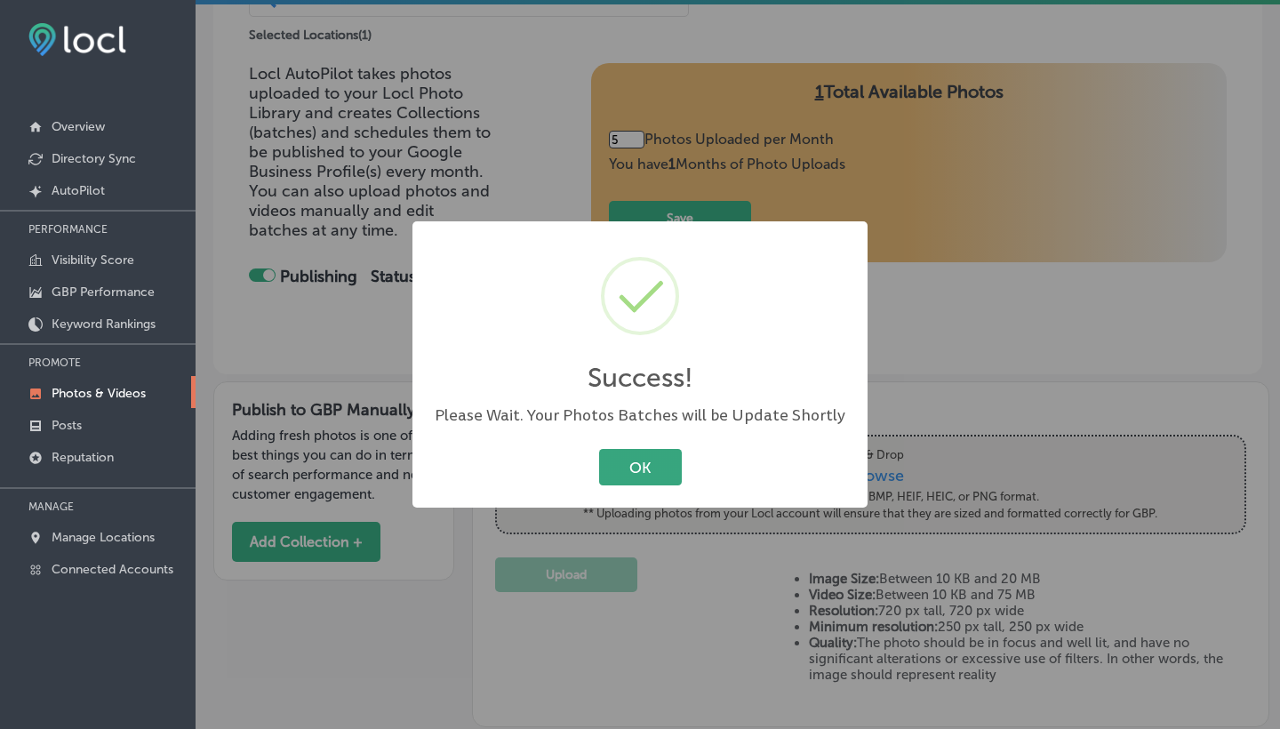
click at [653, 464] on button "OK" at bounding box center [640, 467] width 83 height 36
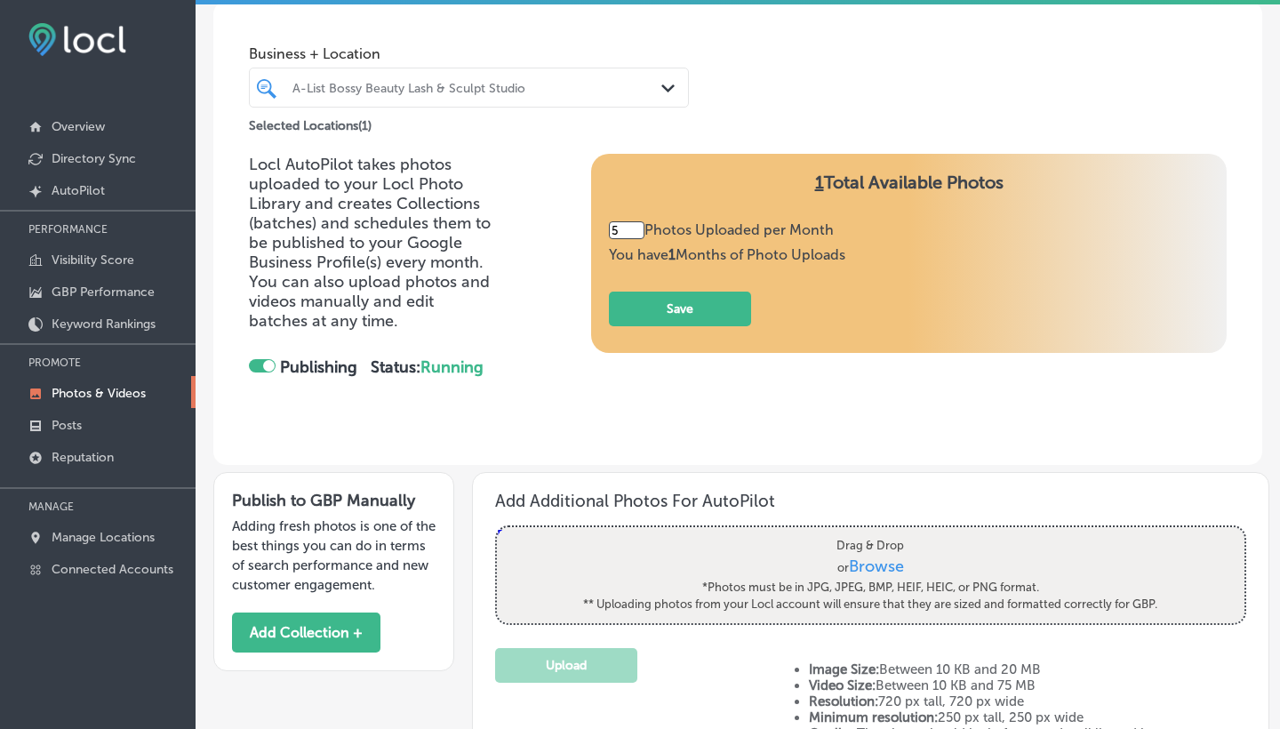
scroll to position [135, 0]
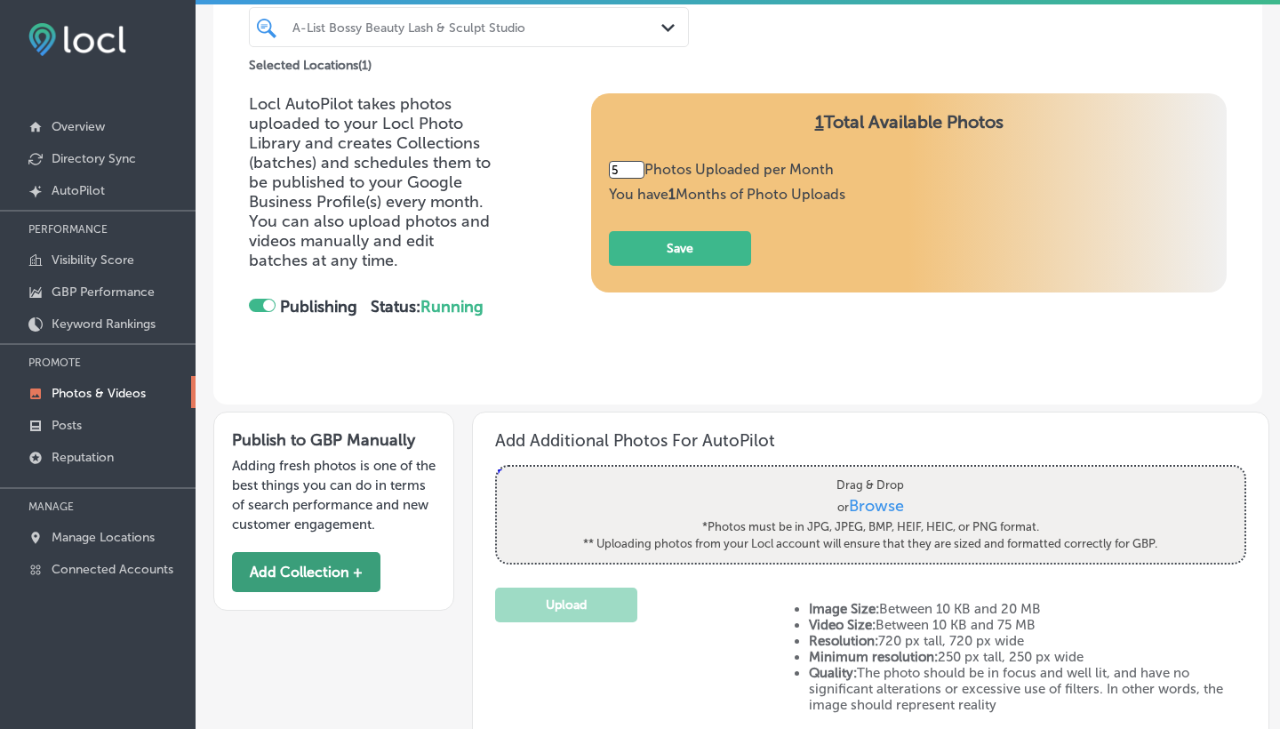
click at [330, 571] on button "Add Collection +" at bounding box center [306, 572] width 148 height 40
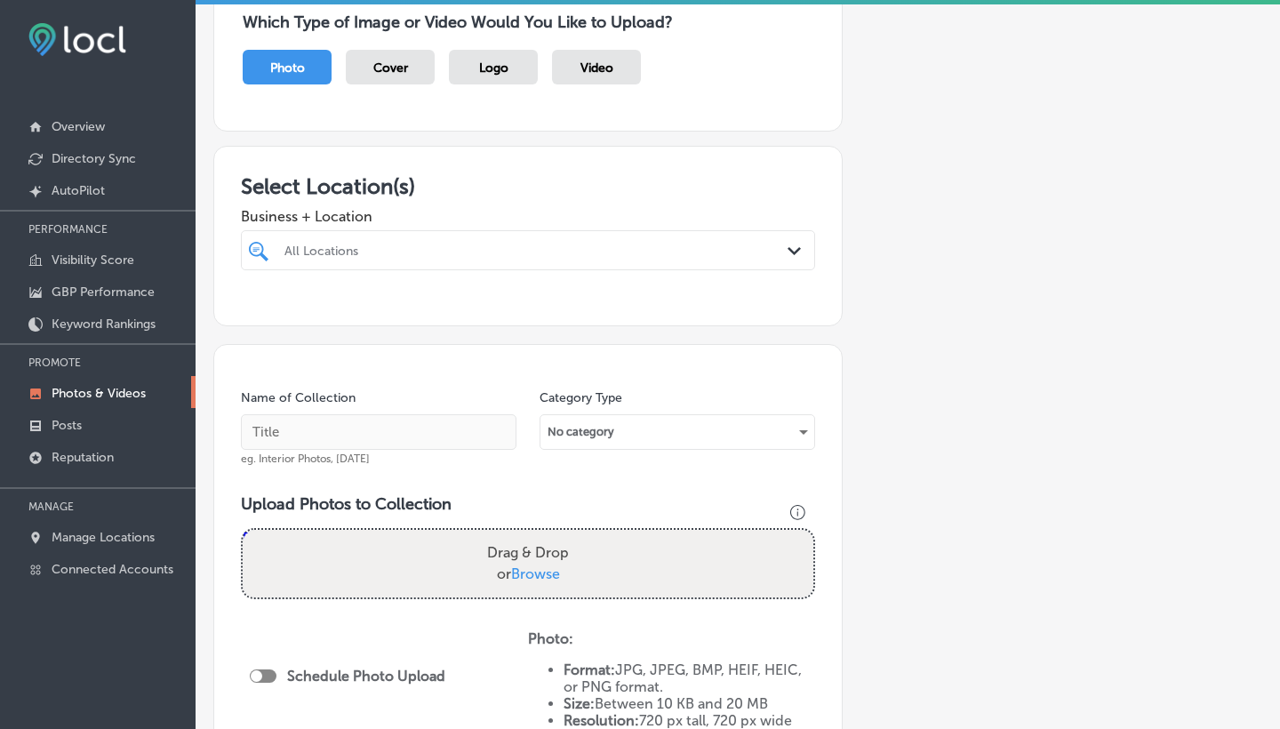
scroll to position [168, 0]
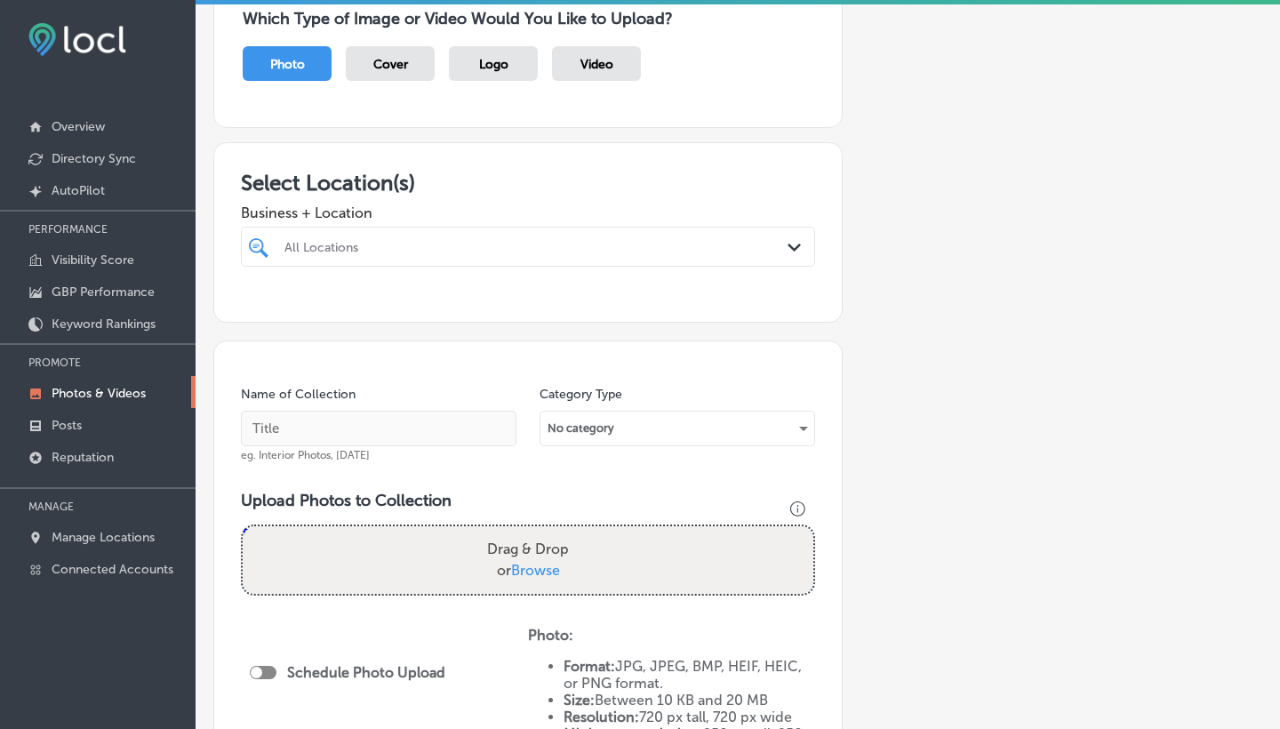
click at [485, 227] on div "All Locations Path Created with Sketch." at bounding box center [528, 247] width 574 height 40
click at [260, 304] on input "checkbox" at bounding box center [262, 313] width 21 height 21
click at [295, 427] on input "text" at bounding box center [379, 429] width 276 height 36
click at [617, 414] on div "No category" at bounding box center [677, 428] width 274 height 28
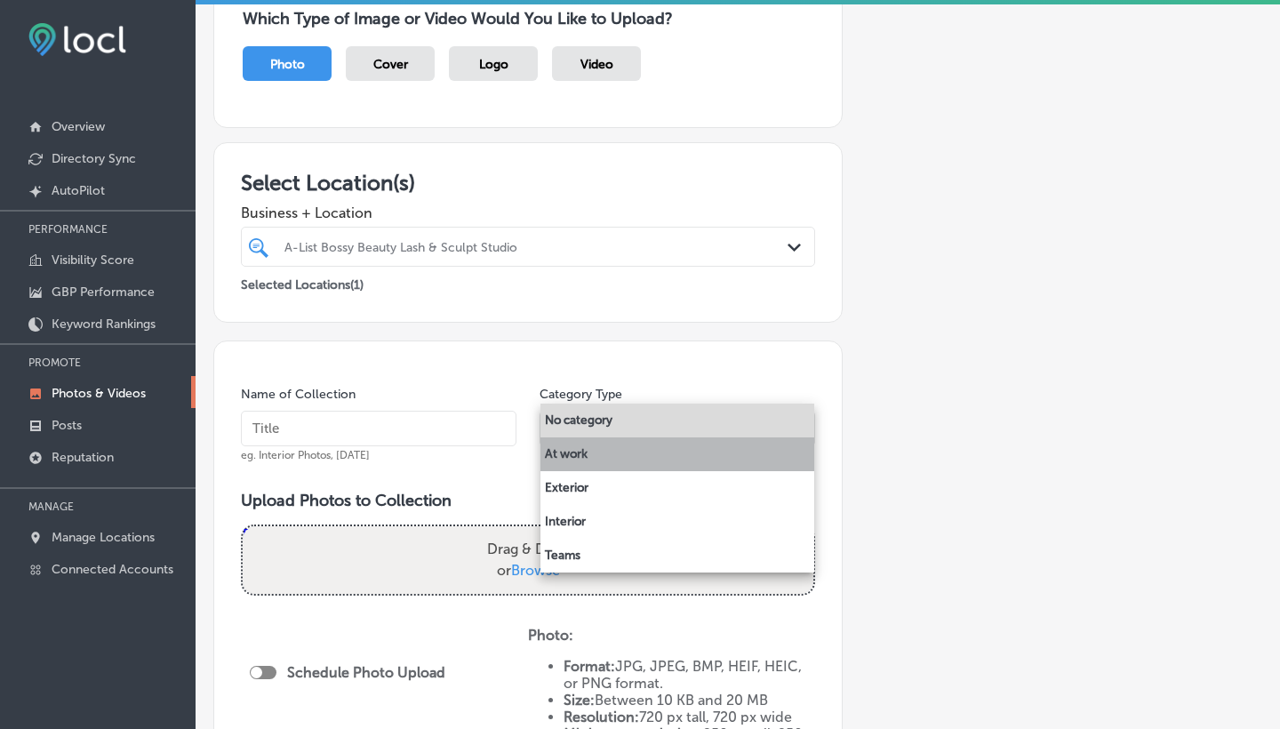
click at [573, 455] on li "At work" at bounding box center [677, 454] width 274 height 34
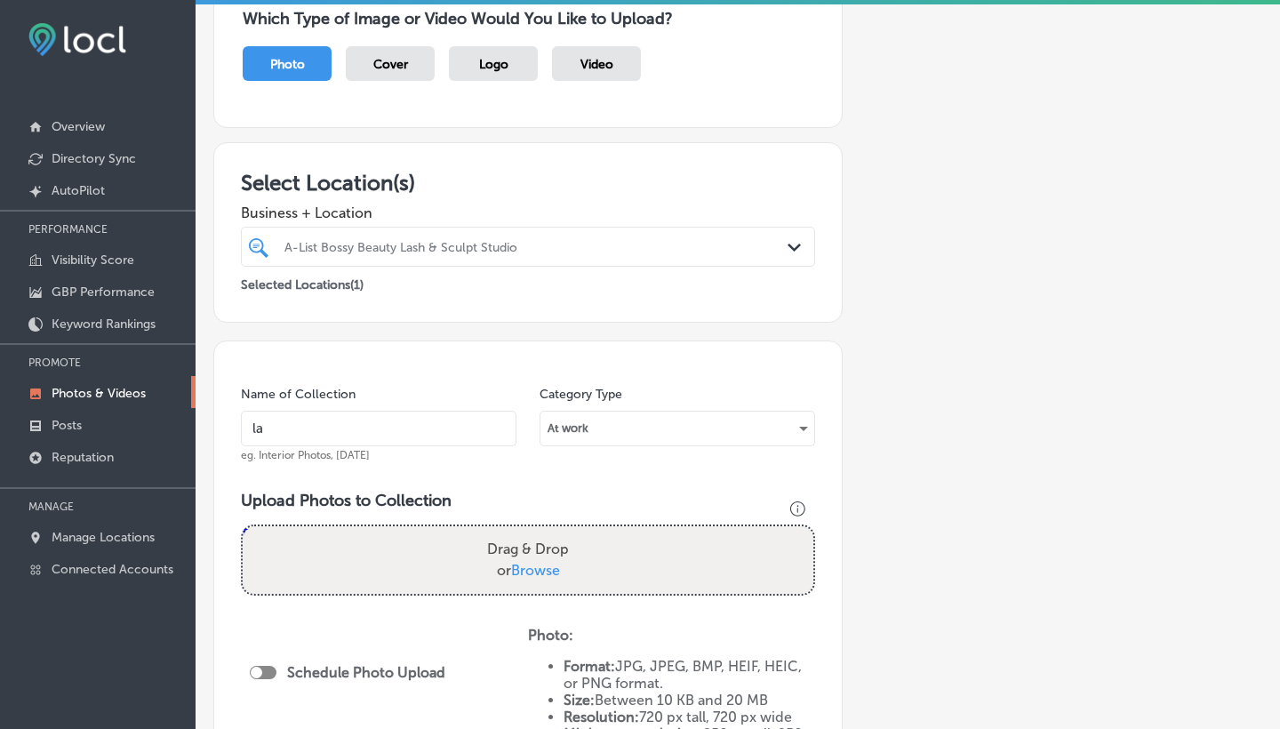
type input "l"
type input "body contour"
click at [545, 568] on span "Browse" at bounding box center [535, 570] width 49 height 17
click at [545, 532] on input "Drag & Drop or Browse" at bounding box center [528, 528] width 571 height 5
type input "C:\fakepath\Celulitis grado 0.png"
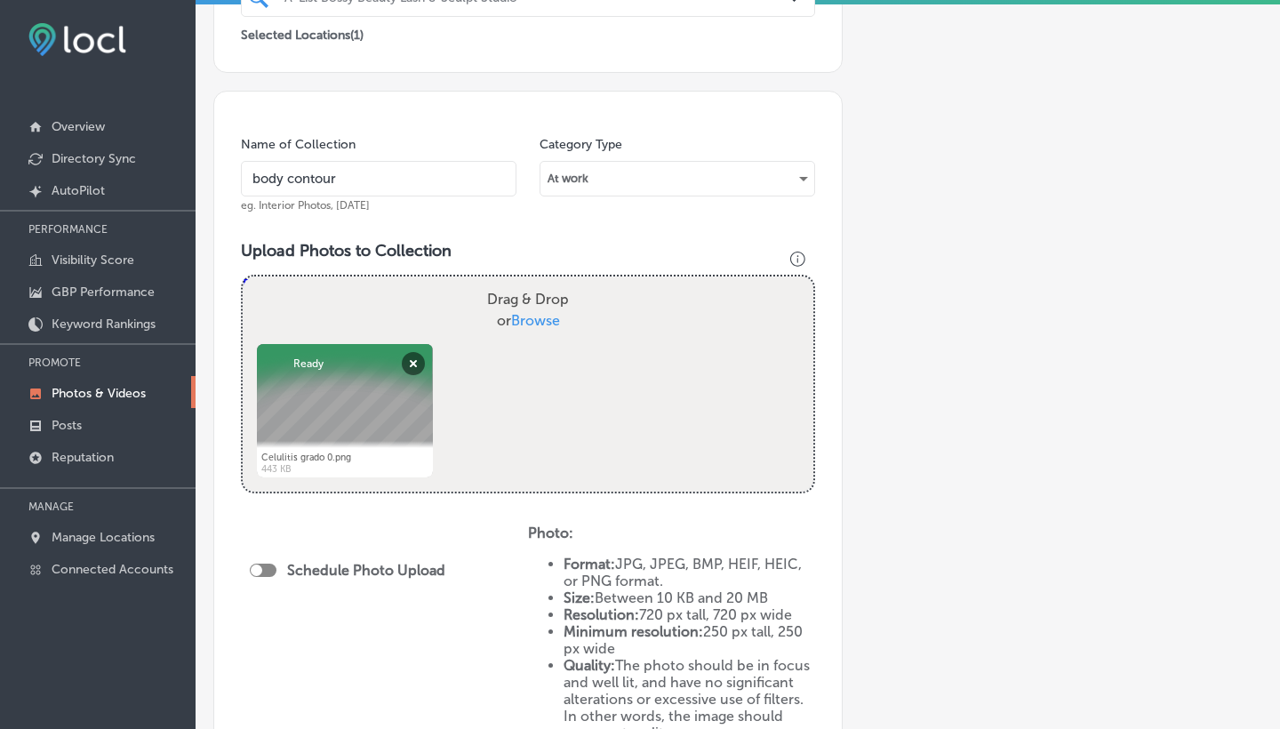
scroll to position [420, 0]
click at [271, 562] on div at bounding box center [263, 568] width 27 height 13
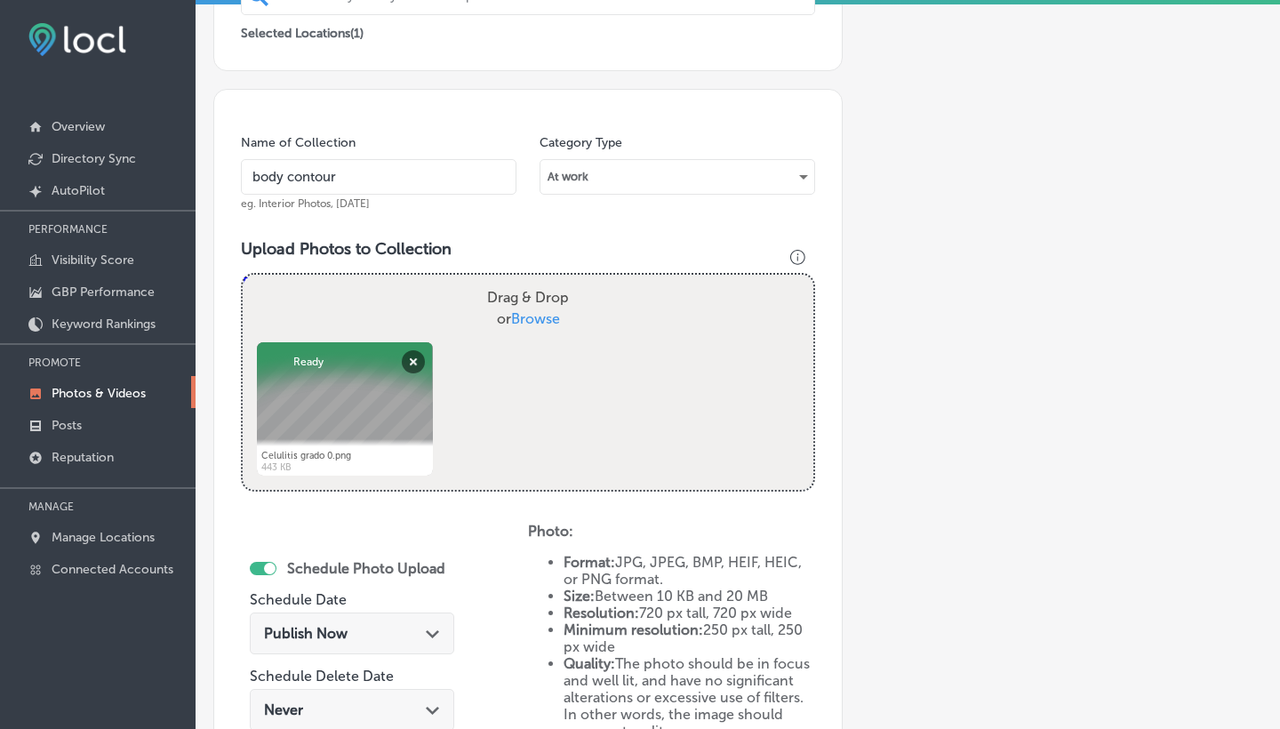
click at [272, 563] on div at bounding box center [270, 569] width 12 height 12
checkbox input "false"
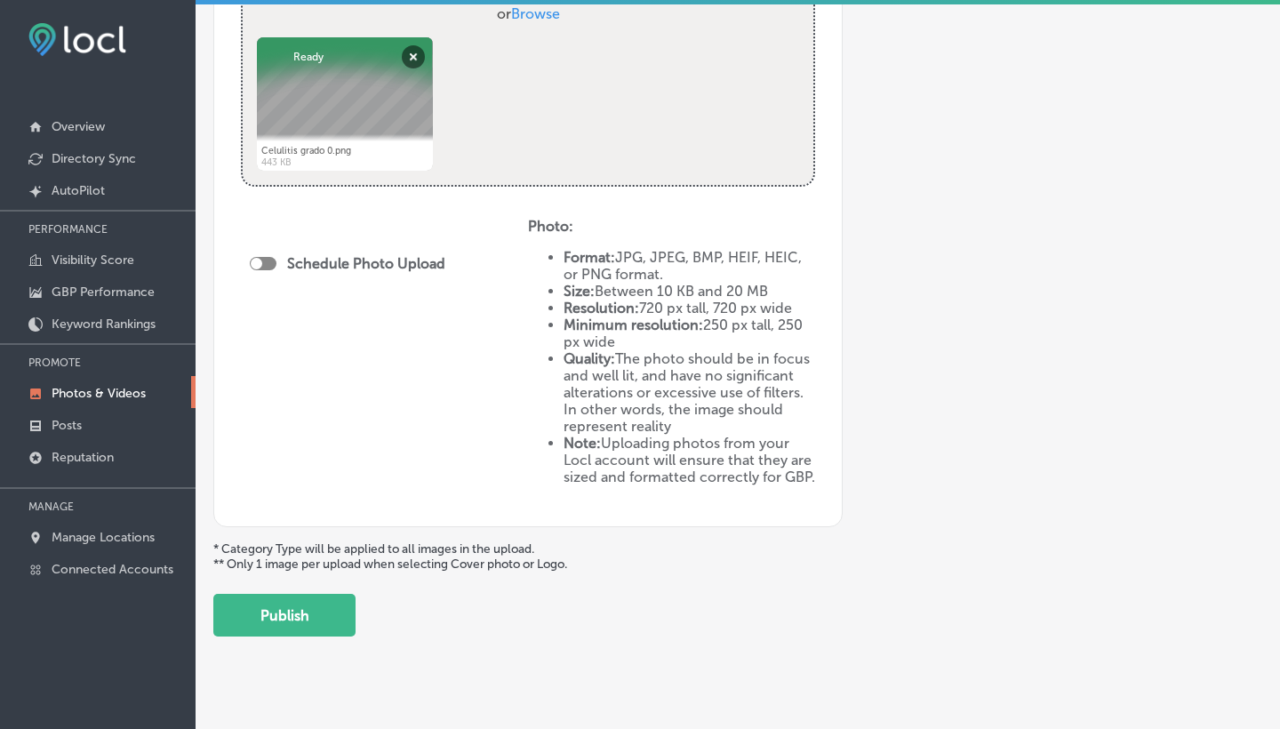
scroll to position [4, 0]
click at [288, 610] on button "Publish" at bounding box center [284, 615] width 142 height 43
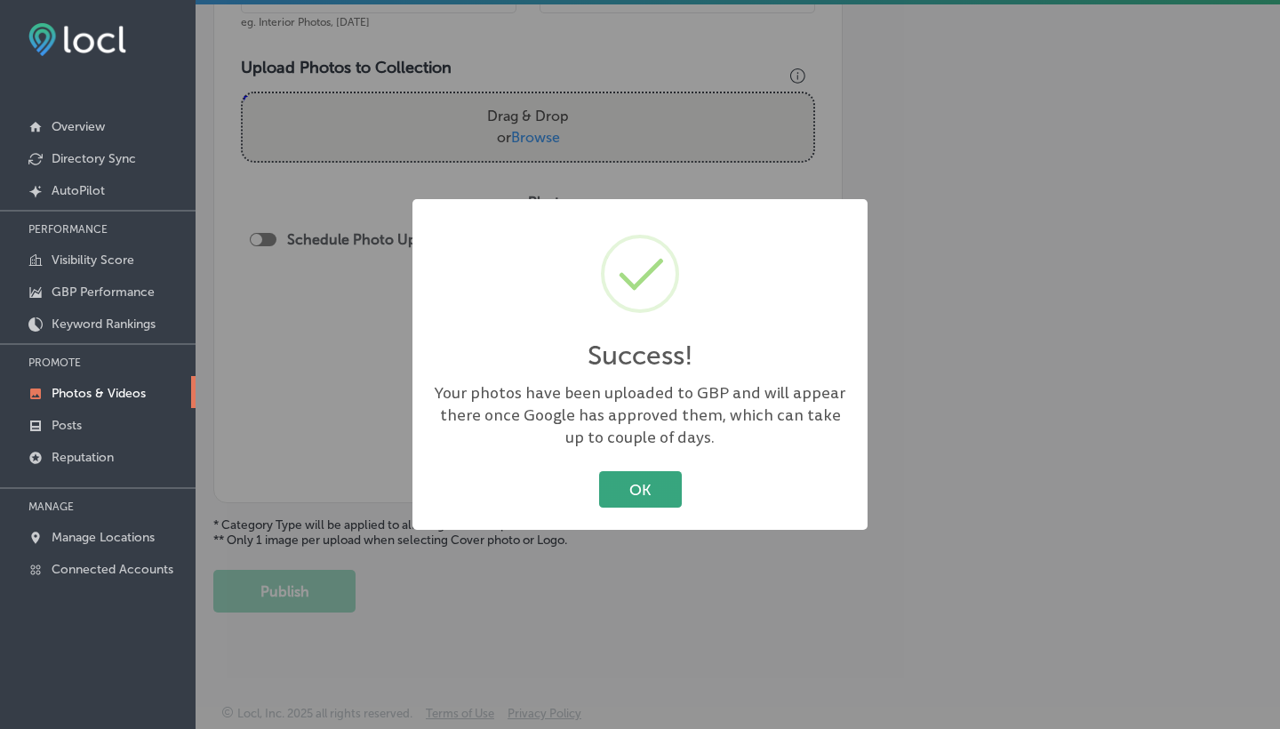
click at [662, 492] on button "OK" at bounding box center [640, 489] width 83 height 36
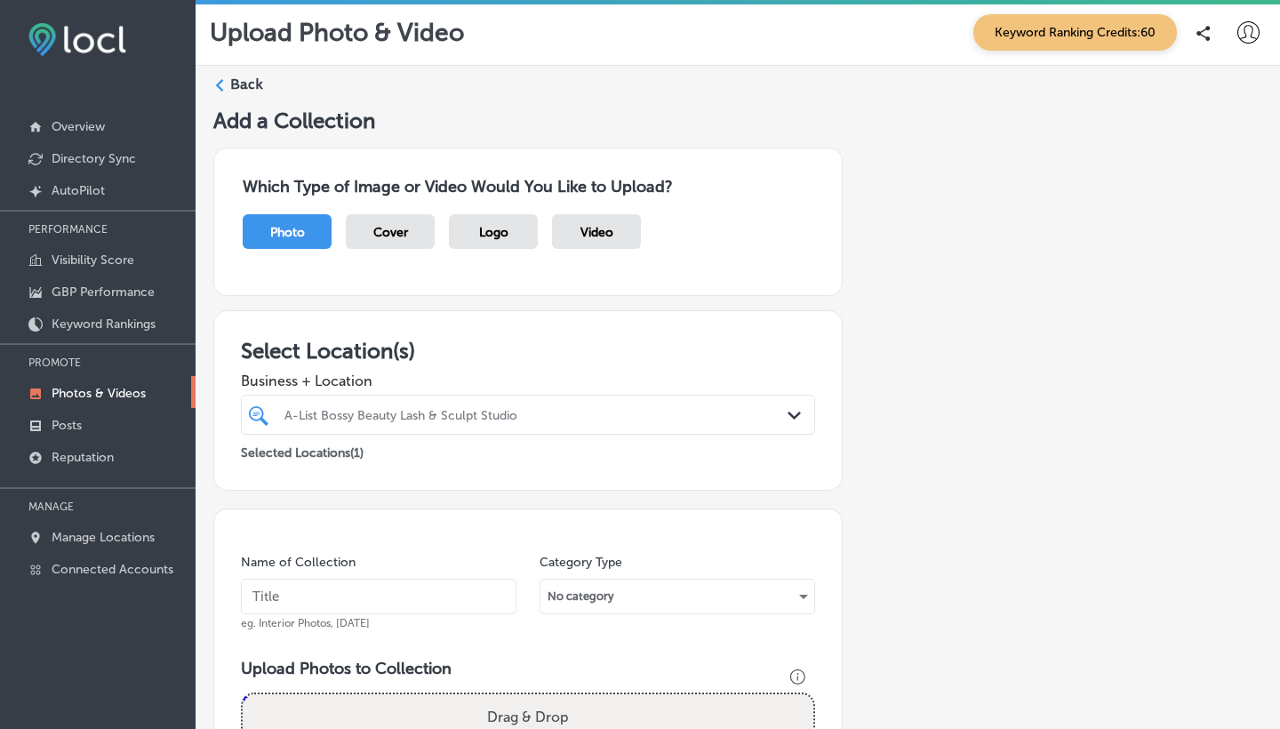
scroll to position [0, 0]
click at [73, 119] on p "Overview" at bounding box center [78, 126] width 53 height 15
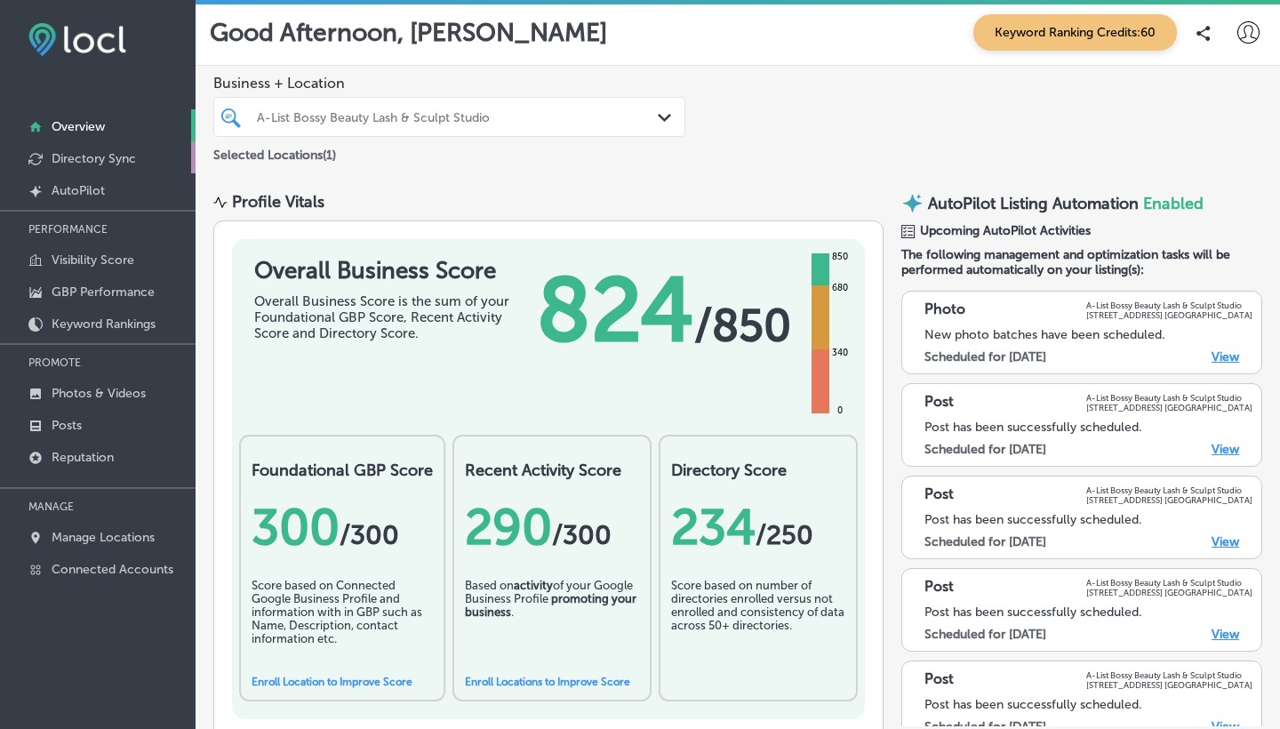
click at [69, 162] on p "Directory Sync" at bounding box center [94, 158] width 84 height 15
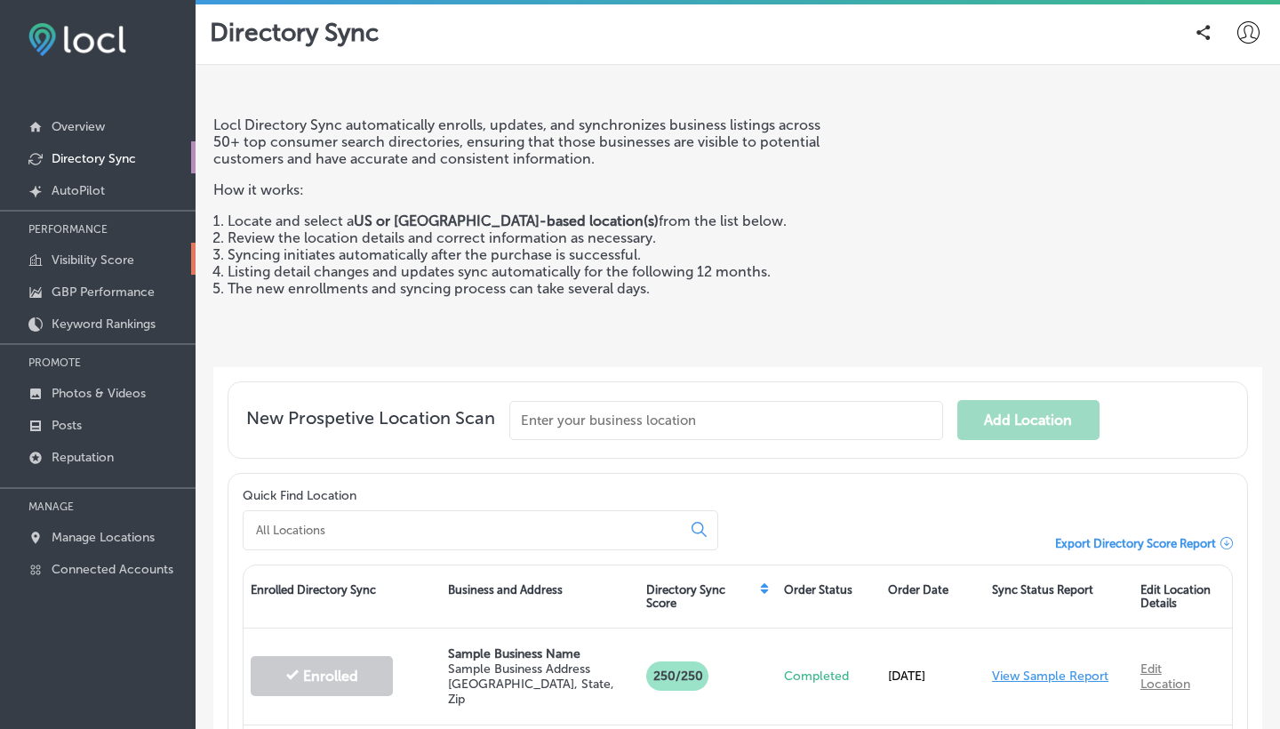
click at [93, 258] on p "Visibility Score" at bounding box center [93, 259] width 83 height 15
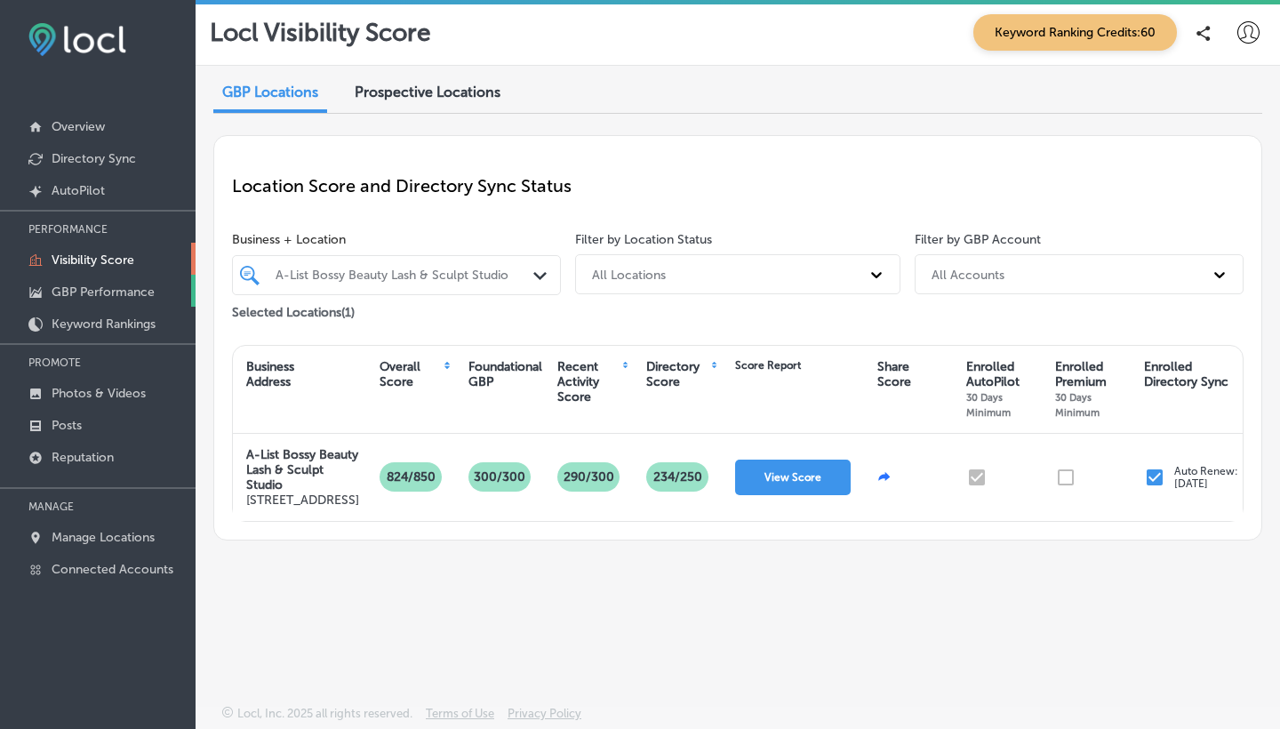
click at [93, 292] on p "GBP Performance" at bounding box center [103, 291] width 103 height 15
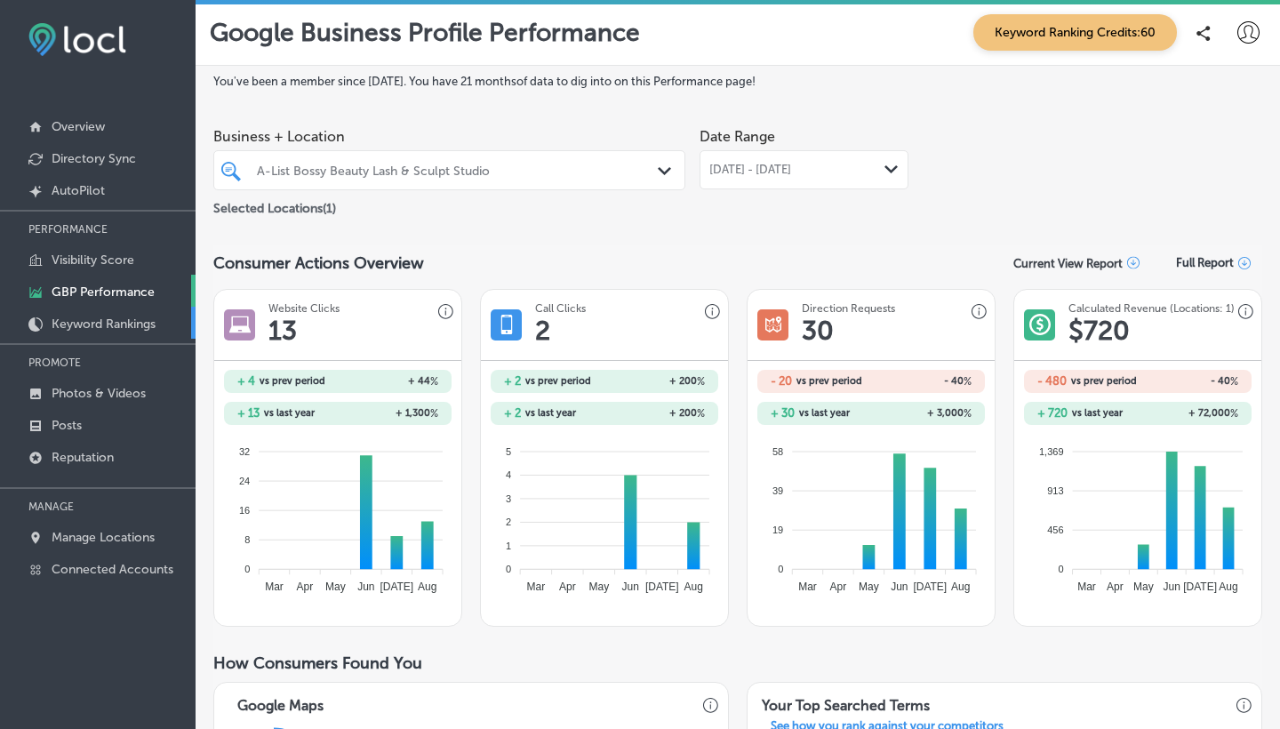
click at [95, 326] on p "Keyword Rankings" at bounding box center [104, 323] width 104 height 15
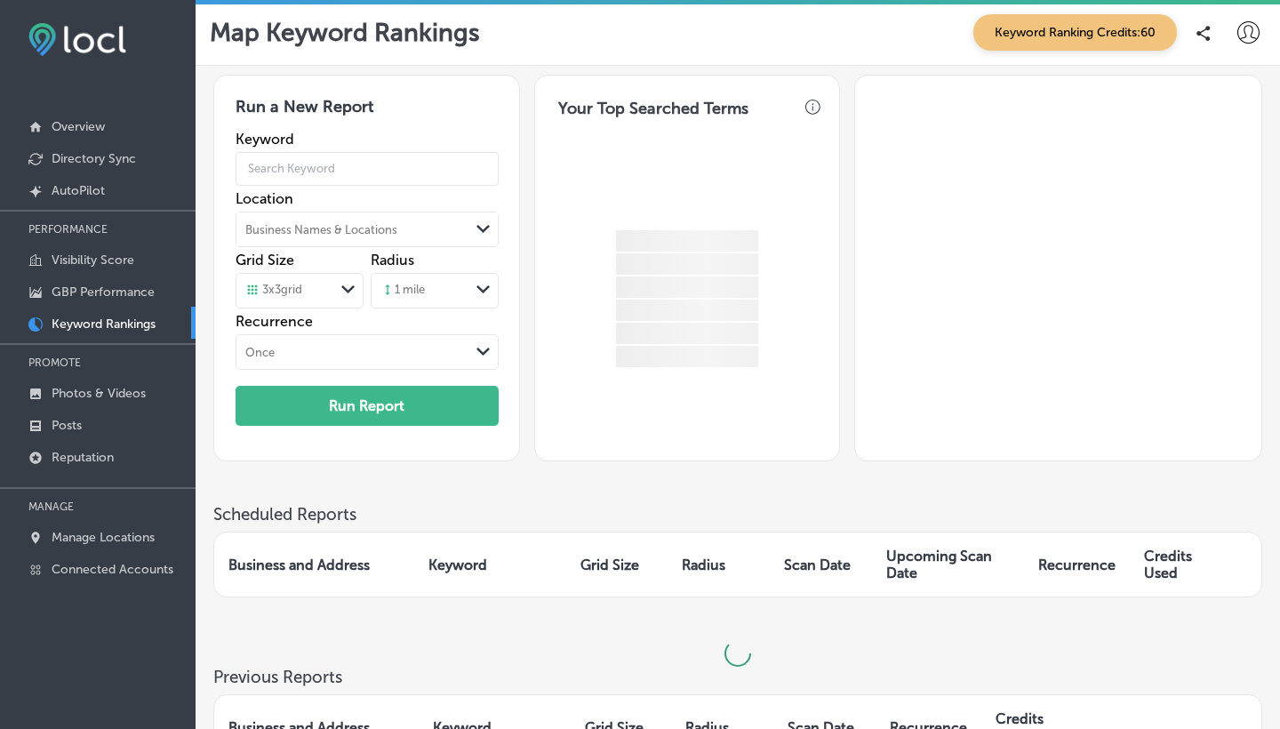
click at [95, 325] on p "Keyword Rankings" at bounding box center [104, 323] width 104 height 15
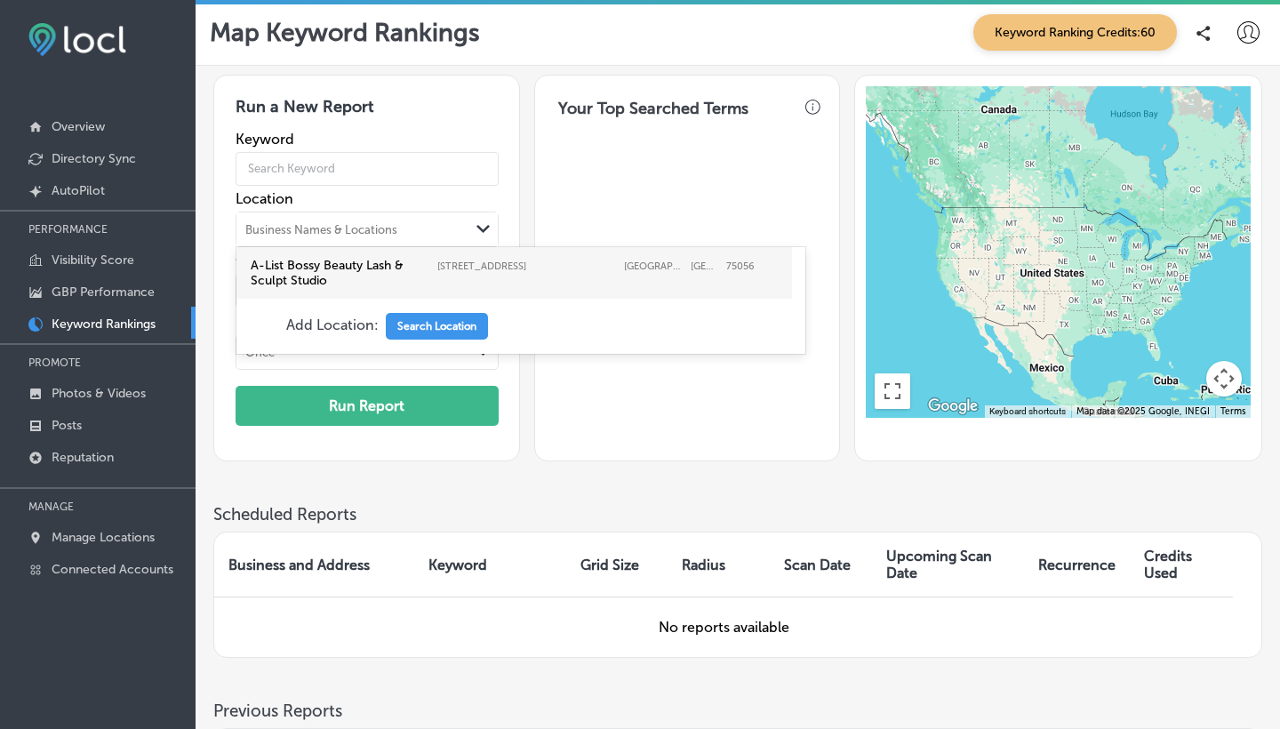
click at [316, 223] on div "Business Names & Locations" at bounding box center [321, 228] width 152 height 13
click at [412, 333] on button "Search Location" at bounding box center [437, 326] width 102 height 27
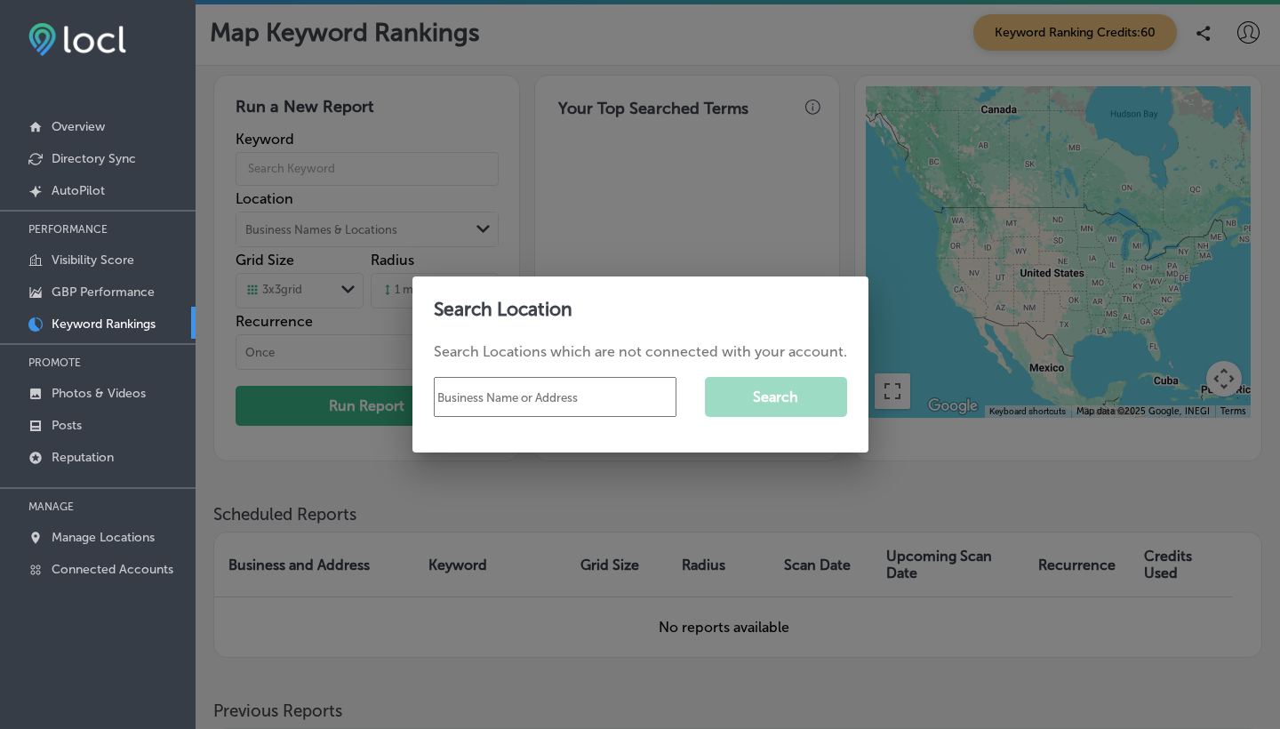
click at [674, 484] on div at bounding box center [640, 364] width 1280 height 729
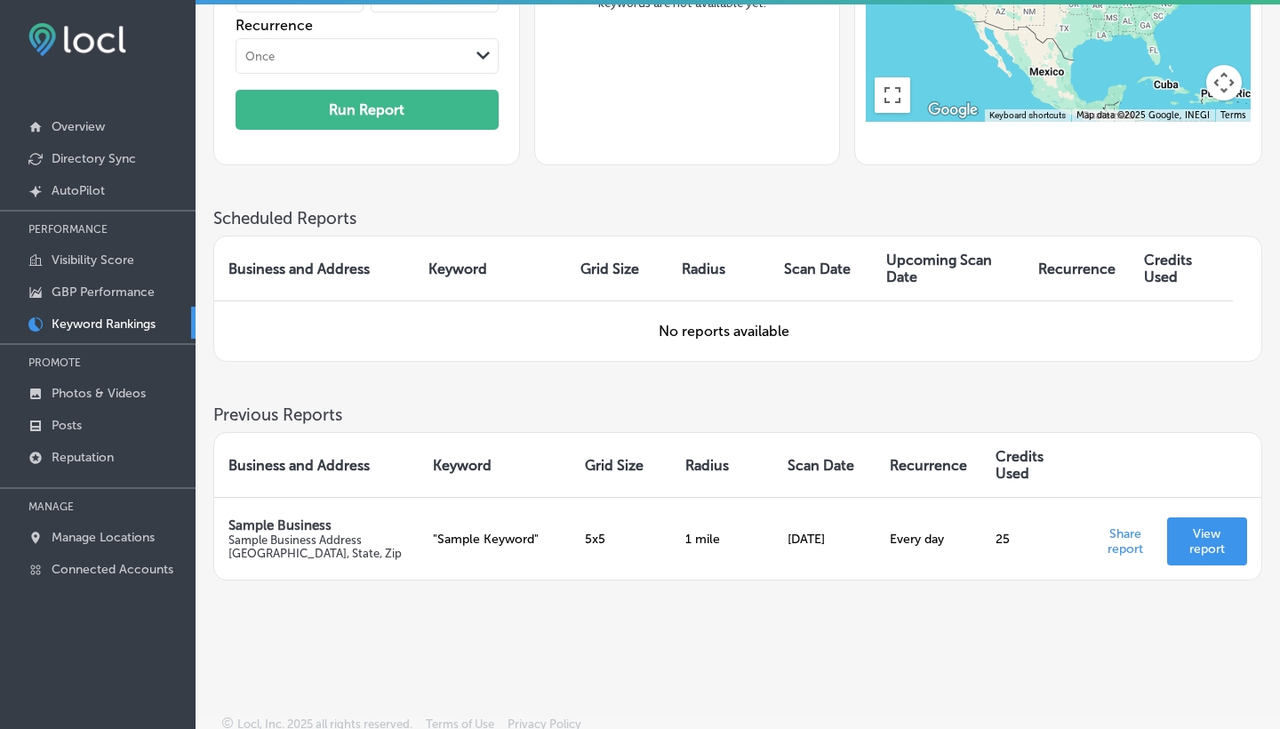
scroll to position [4, 0]
click at [76, 538] on p "Manage Locations" at bounding box center [103, 537] width 103 height 15
